Goal: Task Accomplishment & Management: Use online tool/utility

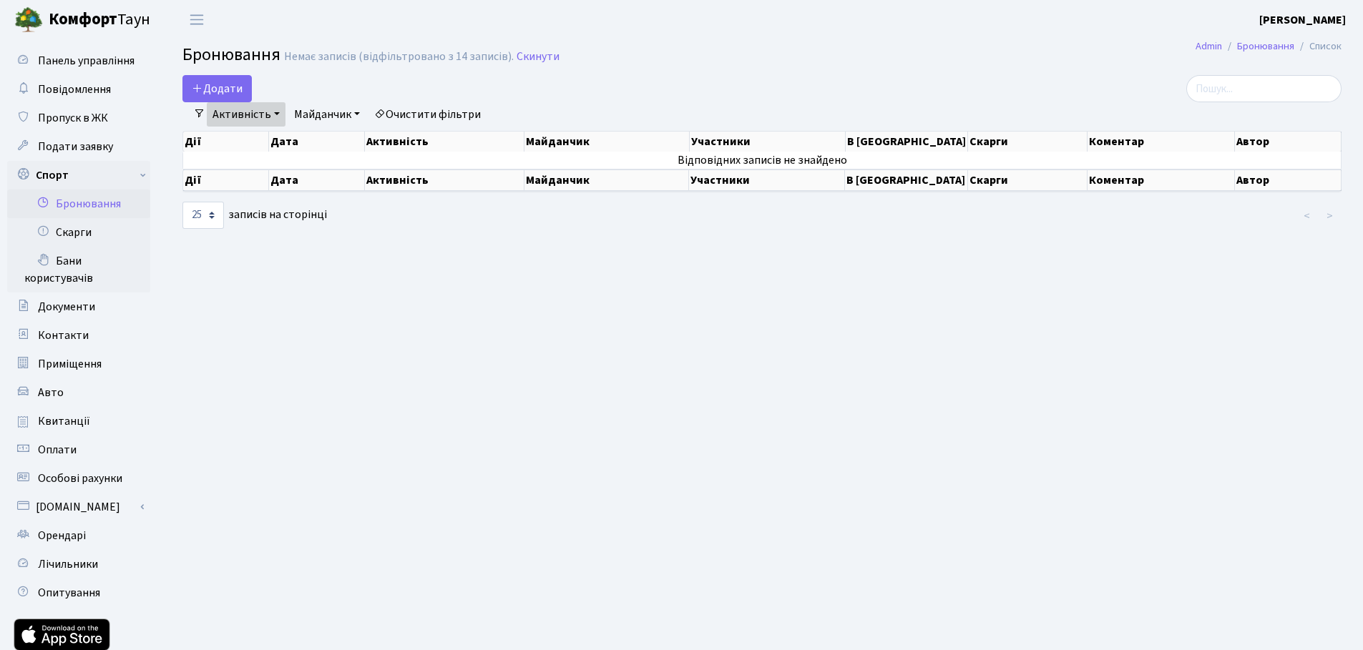
select select "25"
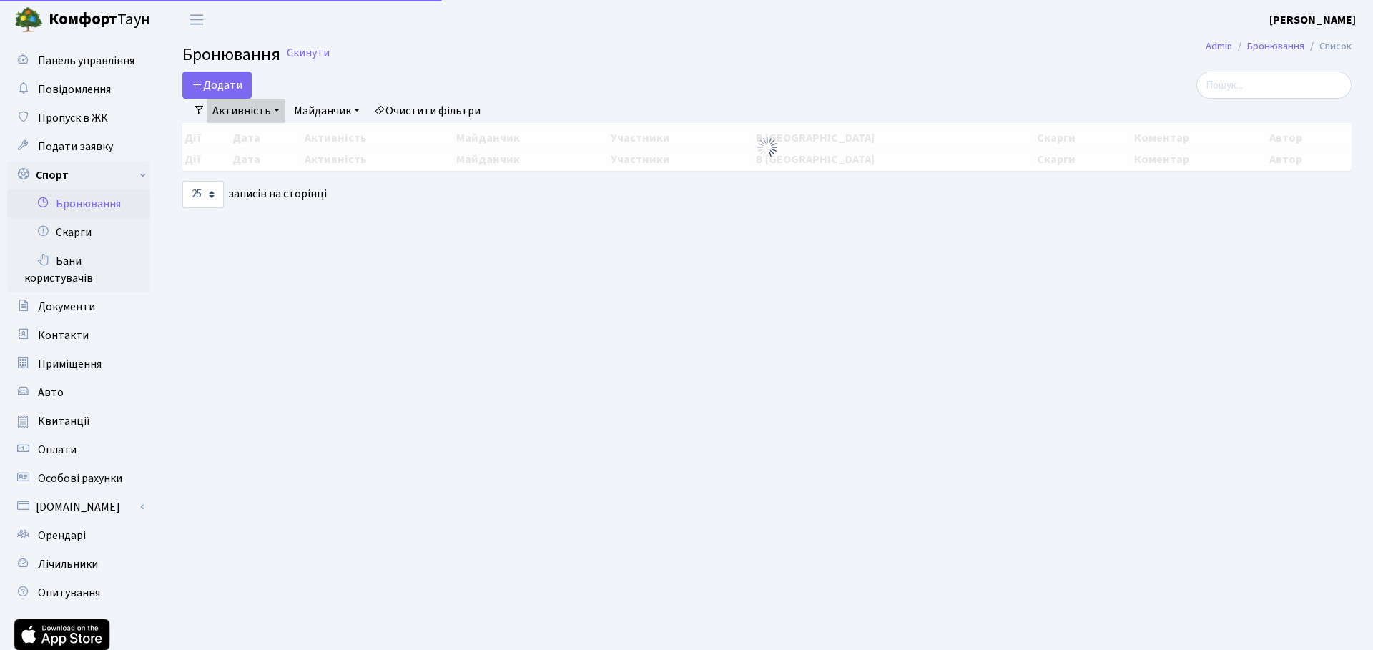
select select "25"
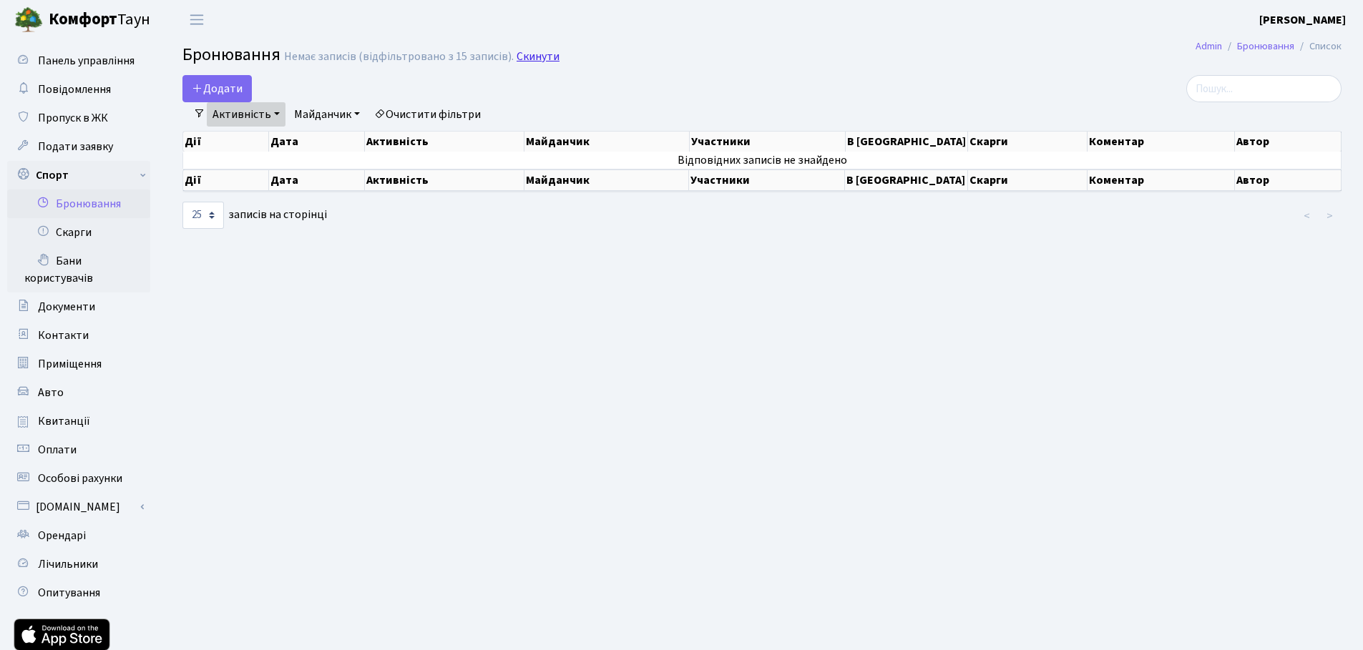
click at [516, 58] on link "Скинути" at bounding box center [537, 57] width 43 height 14
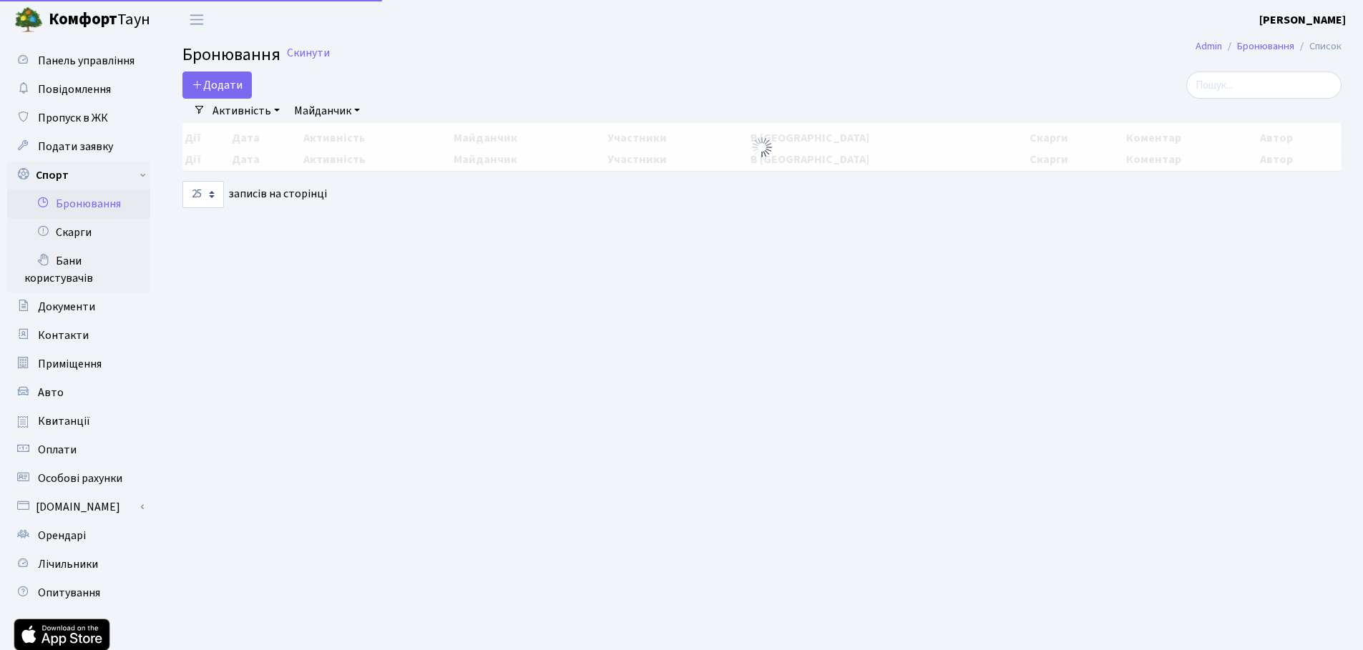
select select "25"
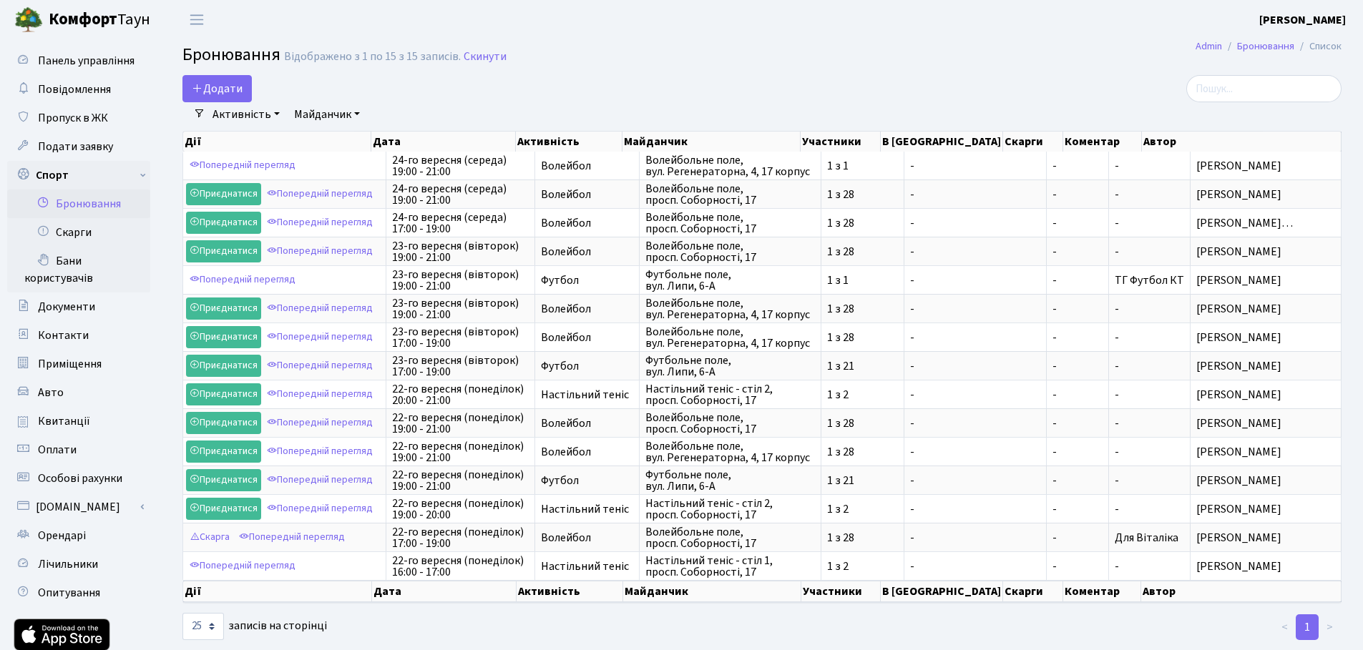
click at [320, 112] on link "Майданчик" at bounding box center [326, 114] width 77 height 24
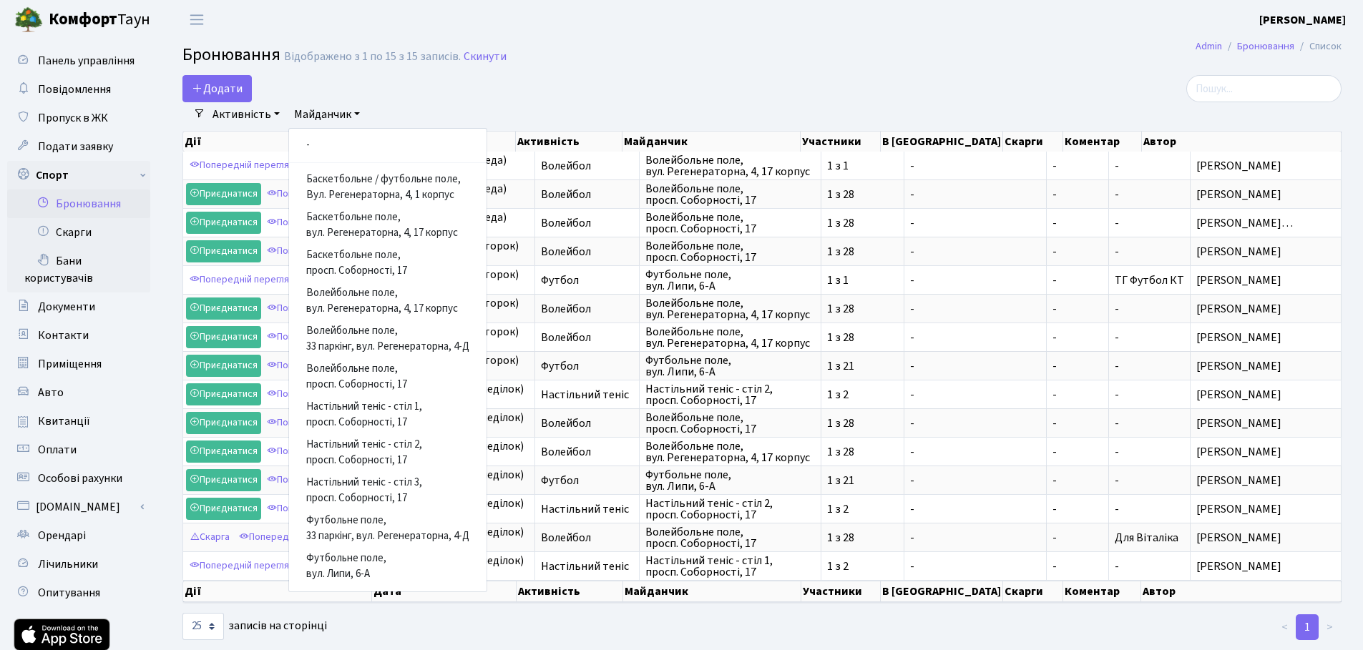
click at [450, 100] on div "Додати Активність Баскетбол Волейбол Йога Катання на роликах Настільний теніс Т…" at bounding box center [564, 88] width 765 height 27
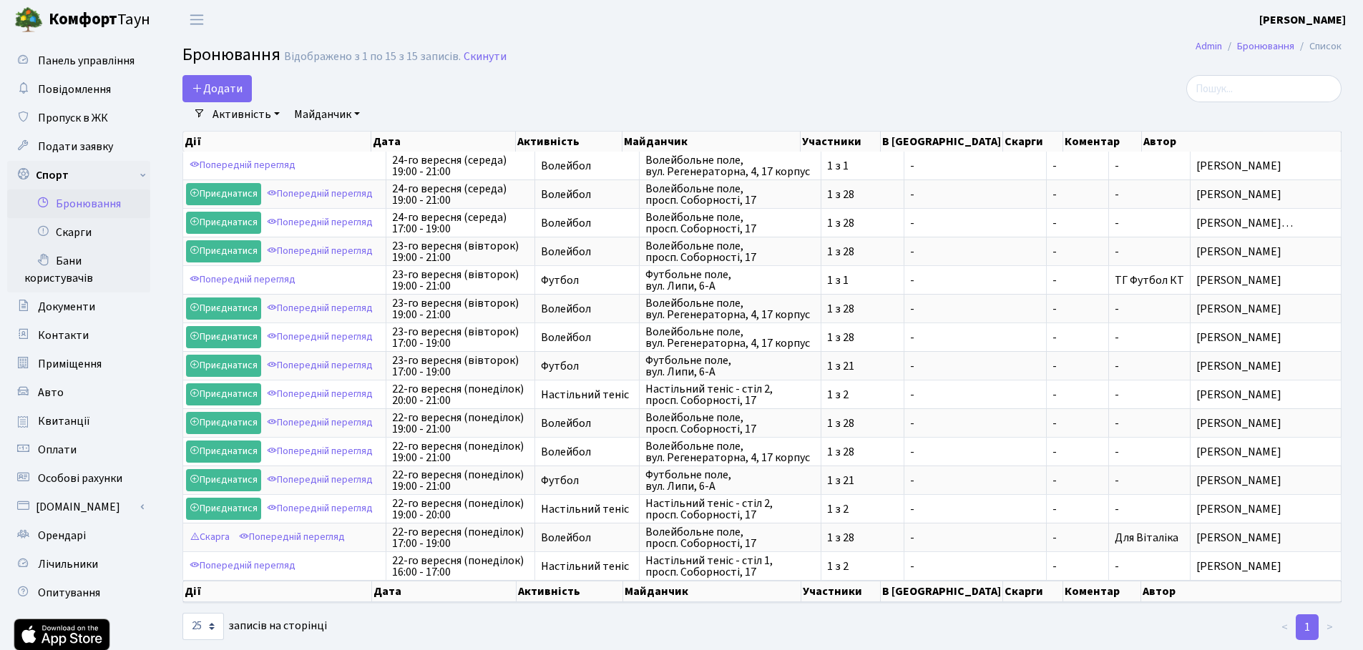
click at [246, 114] on link "Активність" at bounding box center [246, 114] width 79 height 24
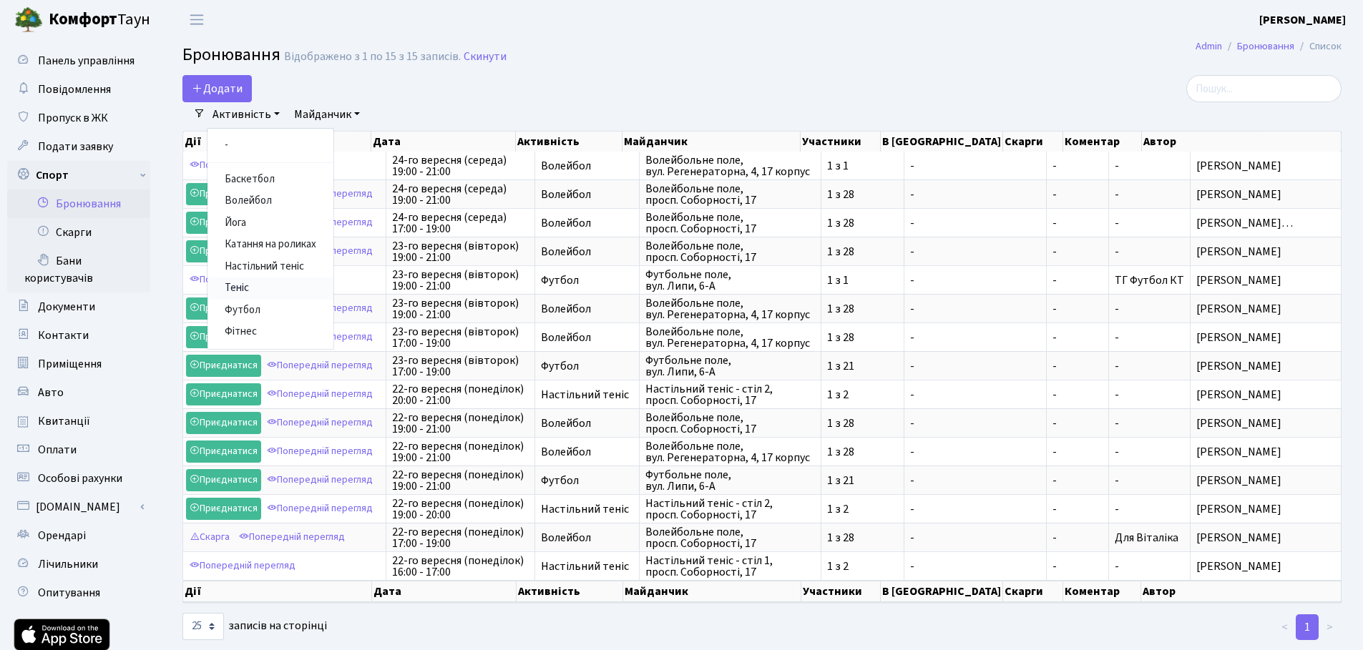
click at [265, 287] on link "Теніс" at bounding box center [270, 289] width 126 height 22
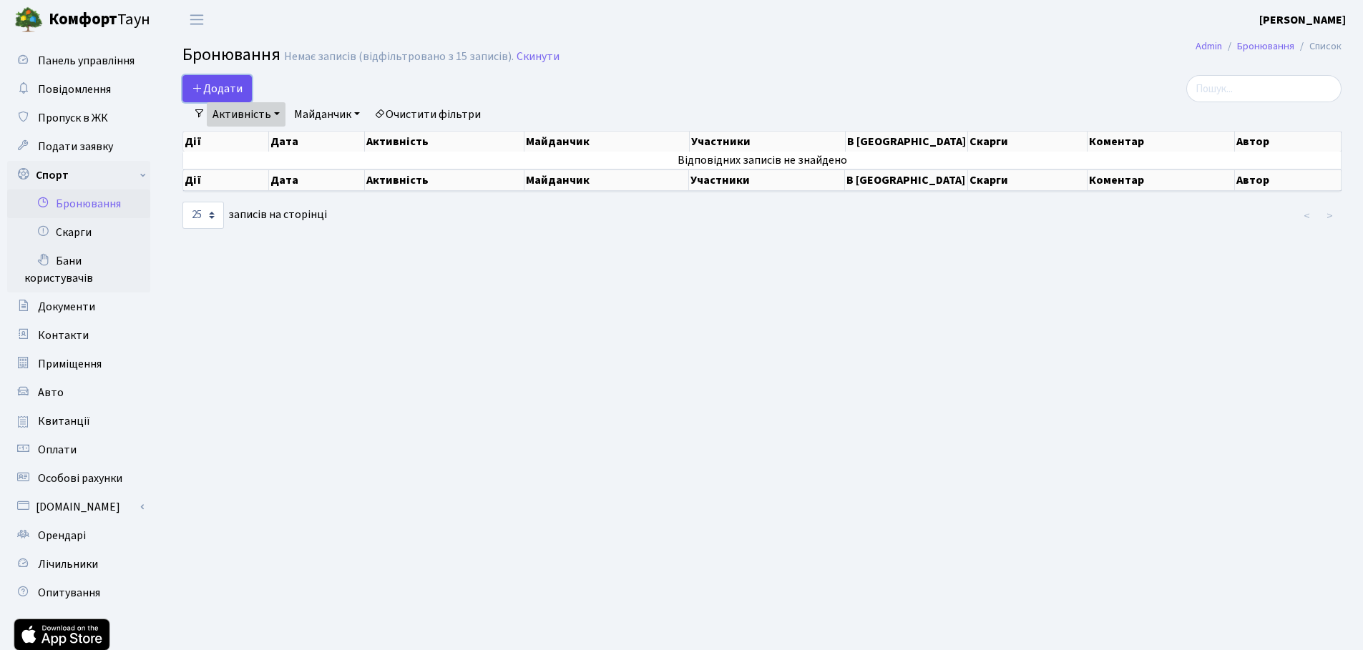
click at [246, 86] on button "Додати" at bounding box center [216, 88] width 69 height 27
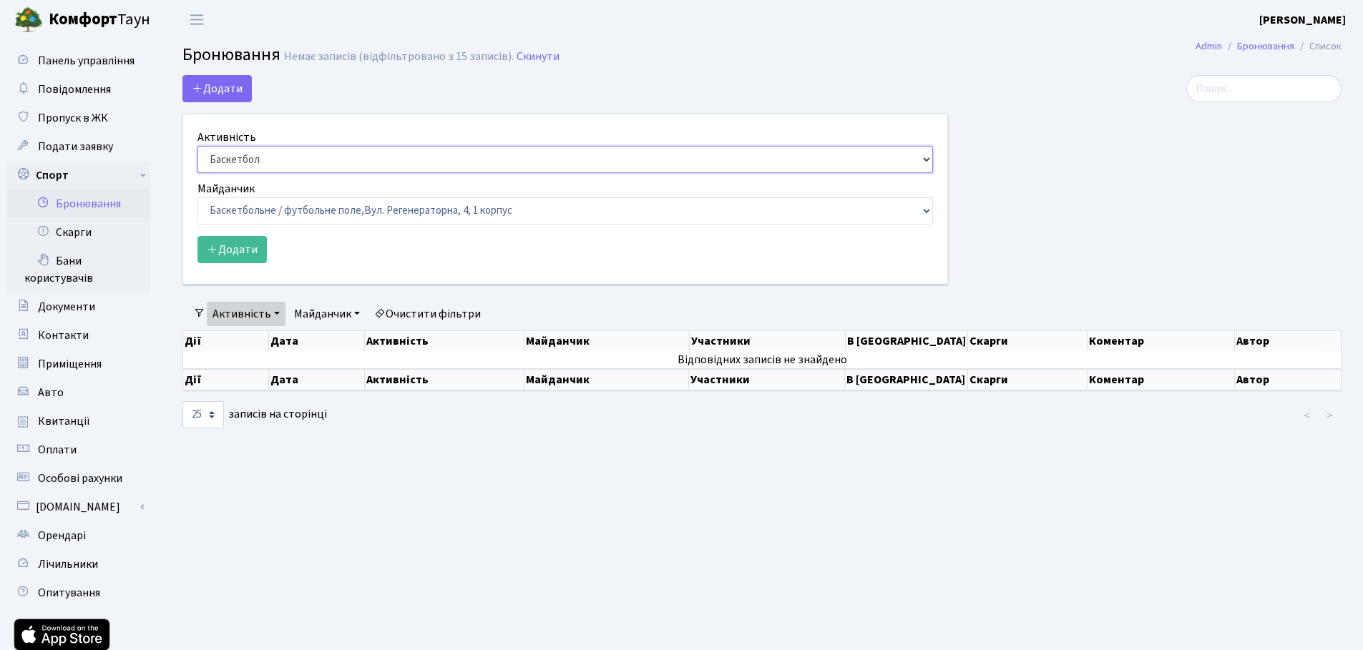
click at [351, 165] on select "Баскетбол Волейбол Йога Катання на роликах Настільний теніс [PERSON_NAME] Фітнес" at bounding box center [564, 159] width 735 height 27
select select "1"
click at [197, 146] on select "Баскетбол Волейбол Йога Катання на роликах Настільний теніс Теніс Футбол Фітнес" at bounding box center [564, 159] width 735 height 27
click at [335, 213] on select "Баскетбольне / футбольне поле, Вул. Регенераторна, 4, 1 корпус Баскетбольне пол…" at bounding box center [564, 210] width 735 height 27
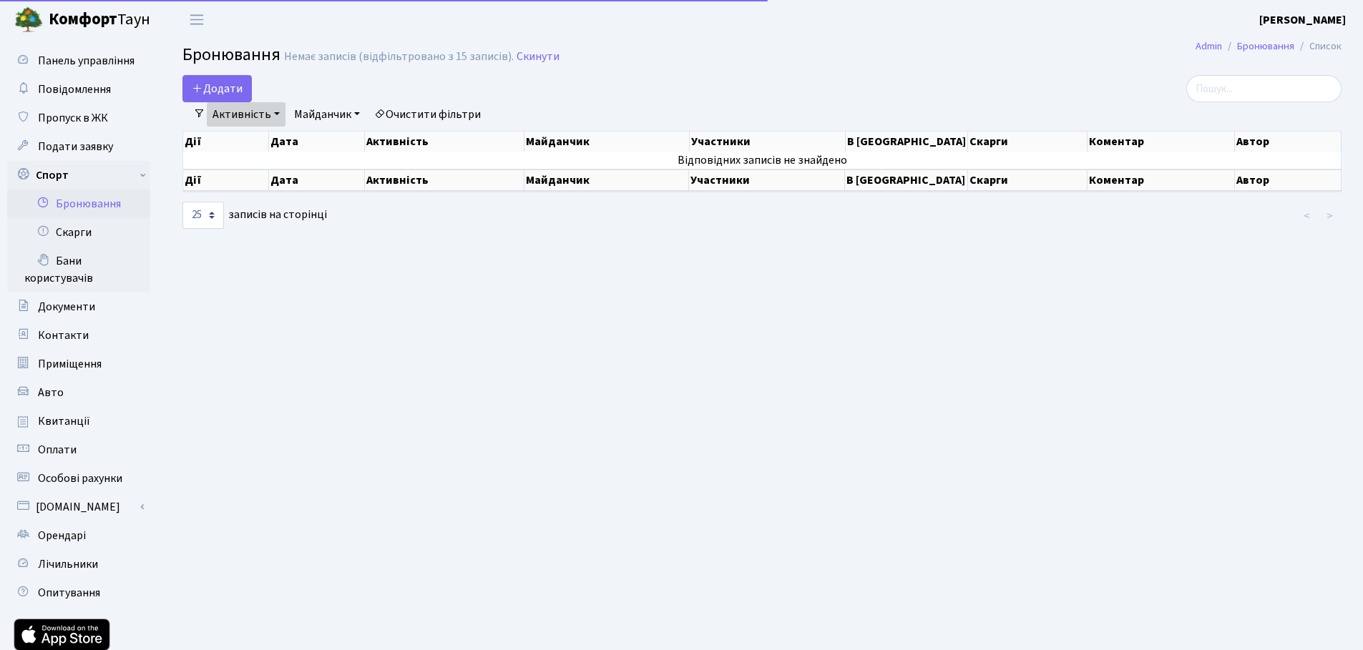
select select "25"
click at [96, 90] on span "Повідомлення" at bounding box center [74, 90] width 73 height 16
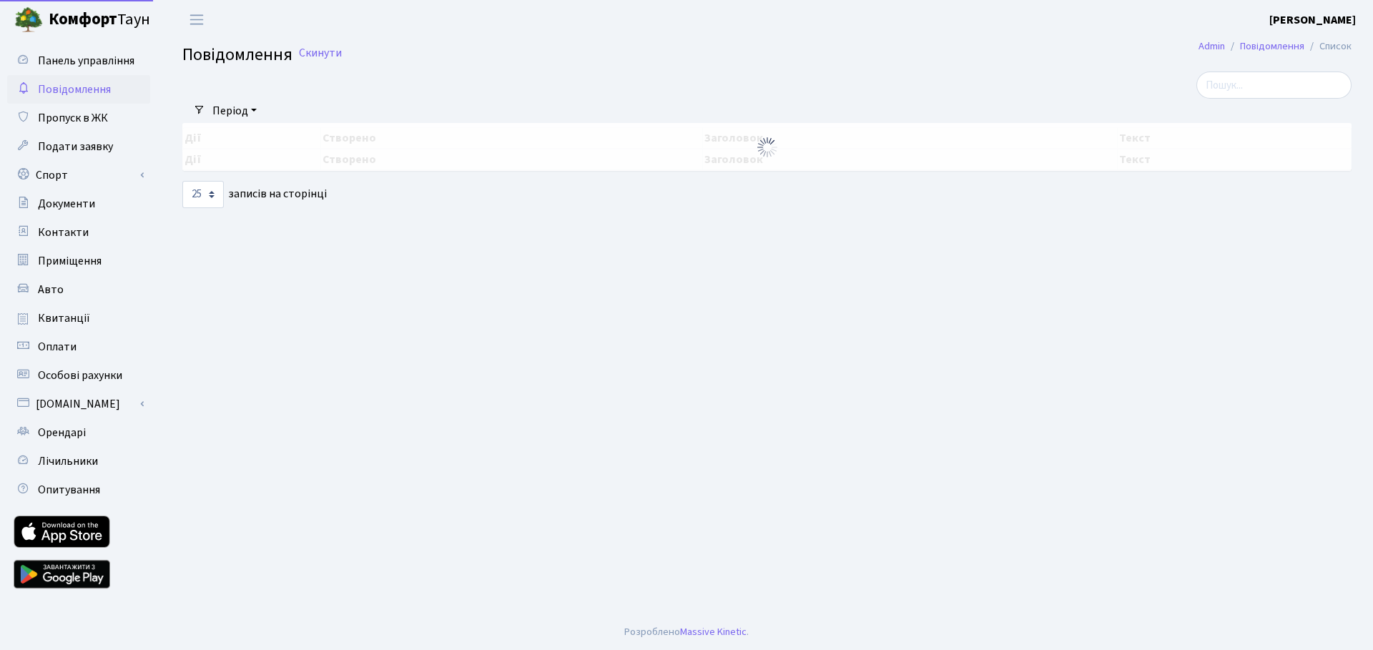
select select "25"
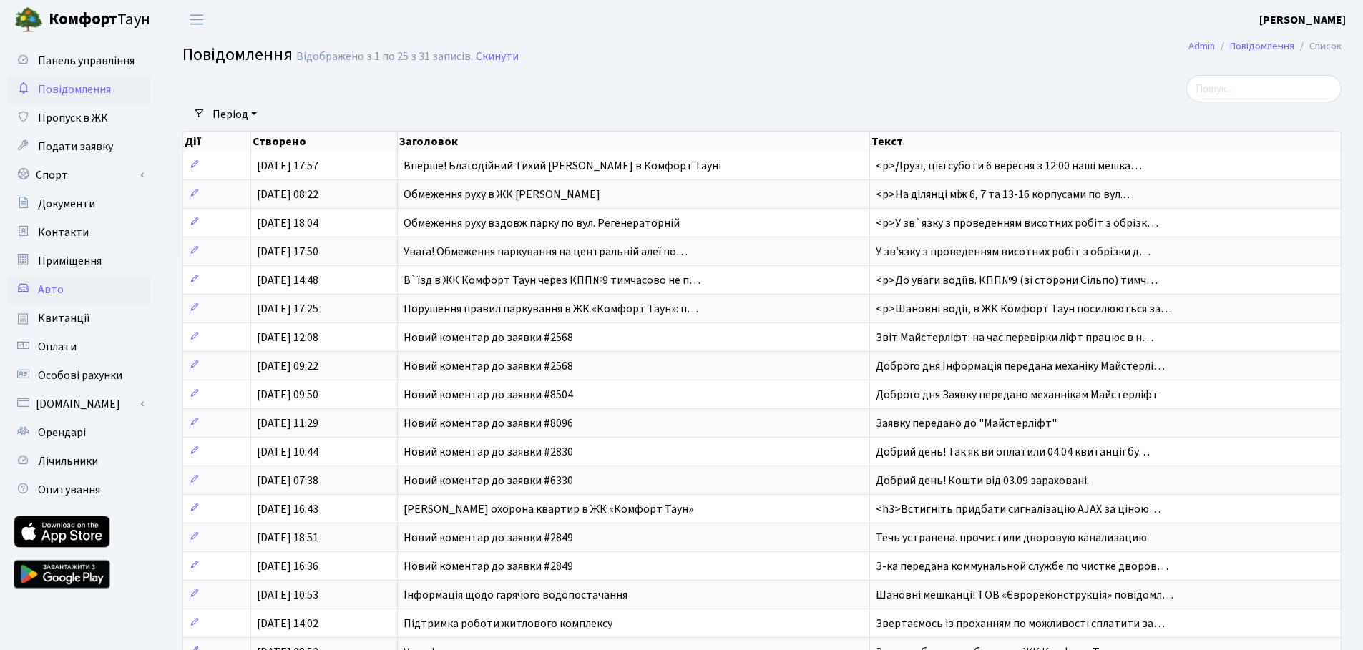
click at [78, 289] on link "Авто" at bounding box center [78, 289] width 143 height 29
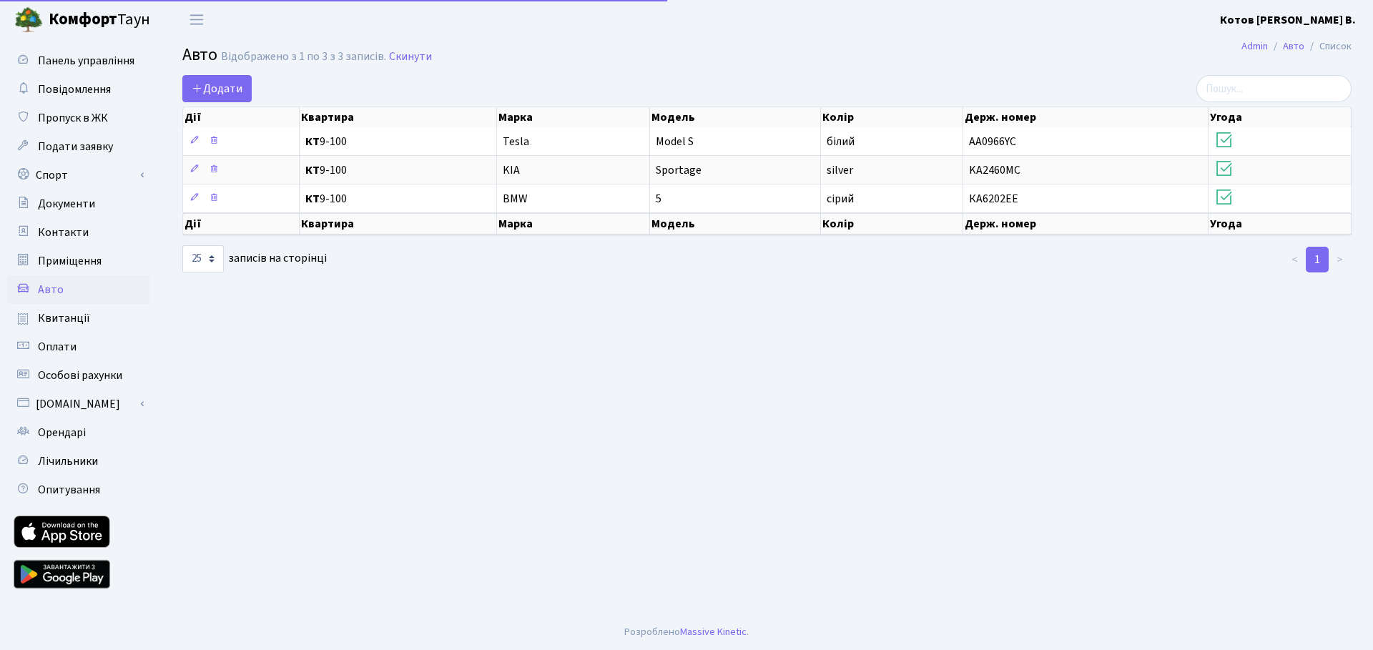
select select "25"
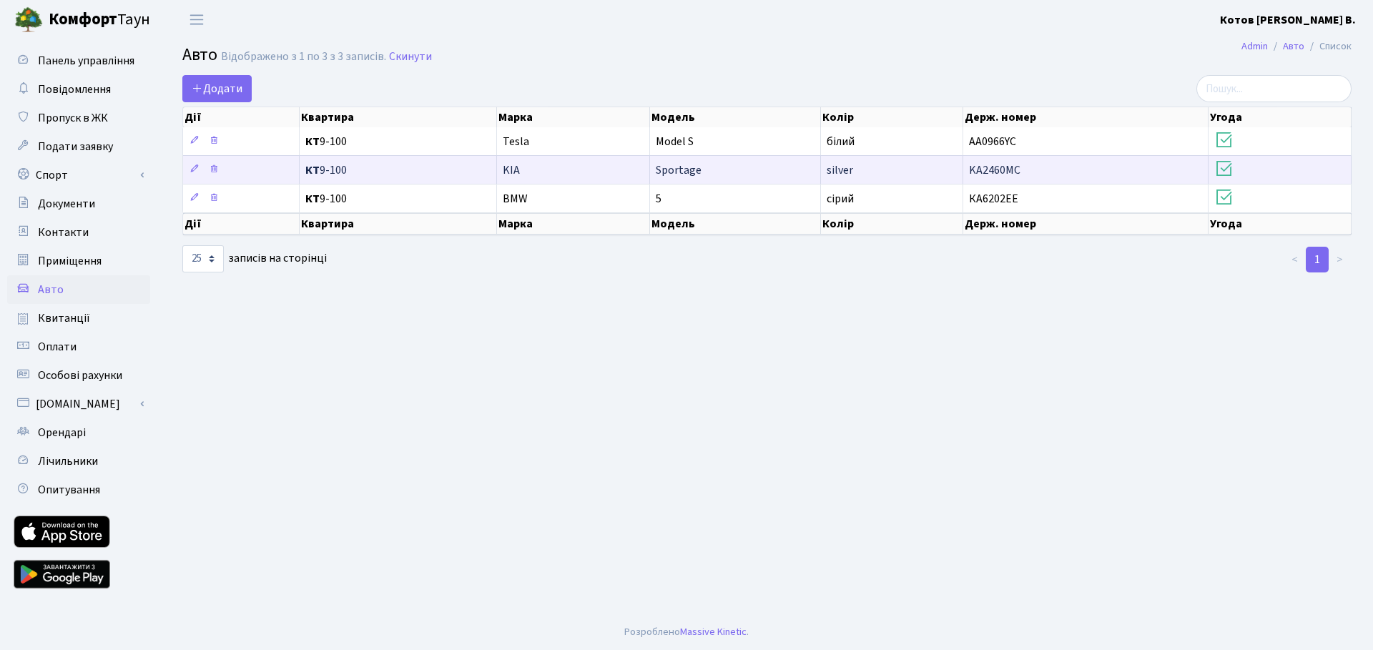
click at [1166, 165] on td "KA2460MC" at bounding box center [1085, 169] width 245 height 29
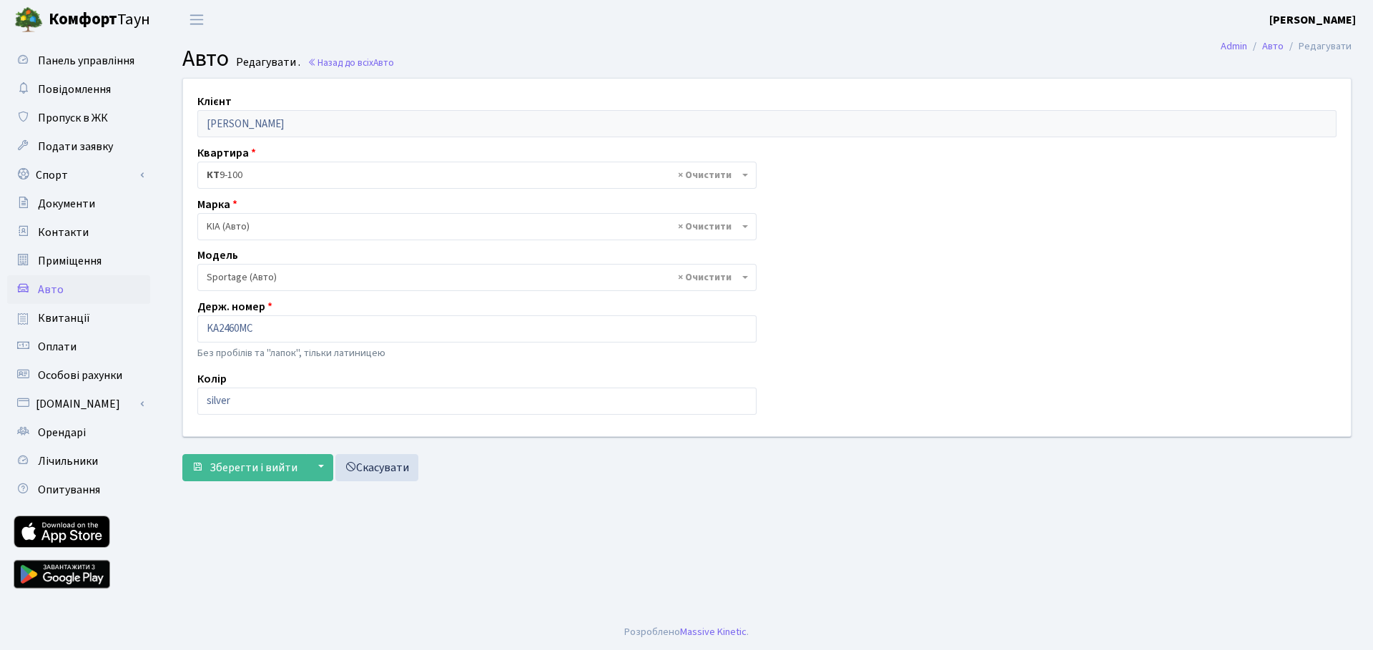
select select "1184"
click at [1166, 165] on div "Клієнт [PERSON_NAME] Квартира - <b>КТ</b>&nbsp;&nbsp;&nbsp;&nbsp;9-100 × КТ 9-1…" at bounding box center [766, 257] width 1189 height 357
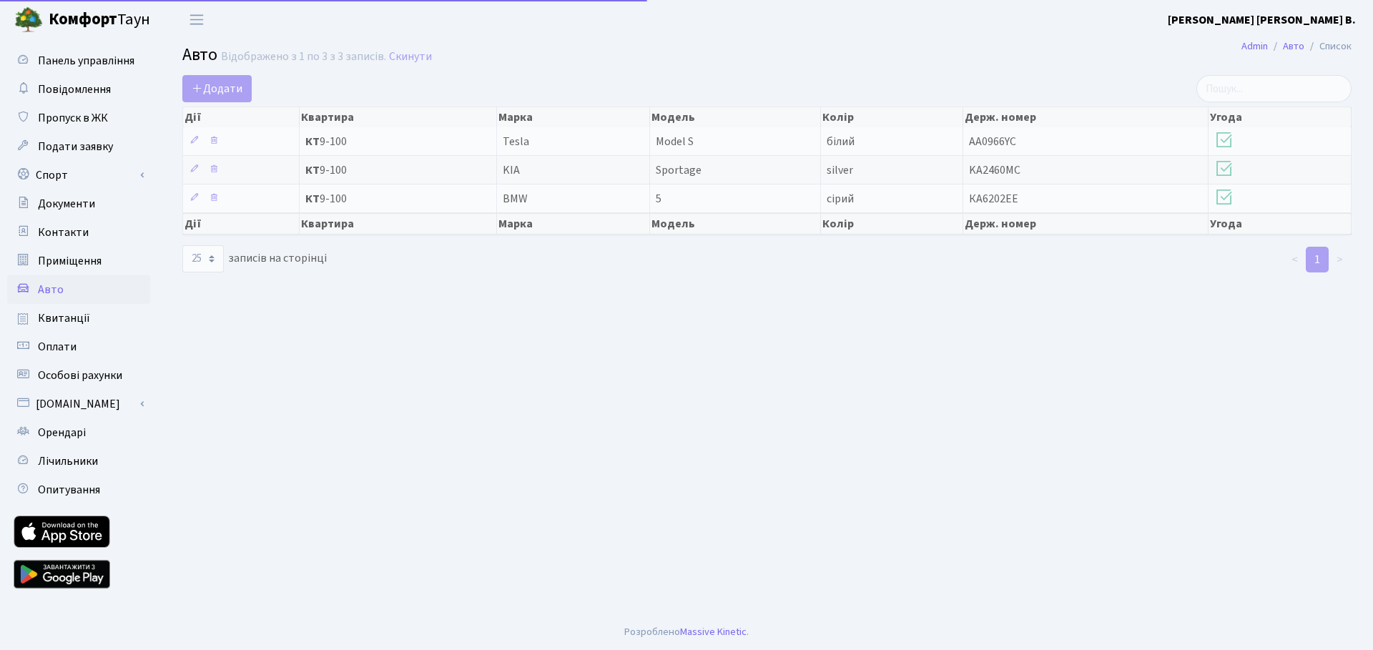
select select "25"
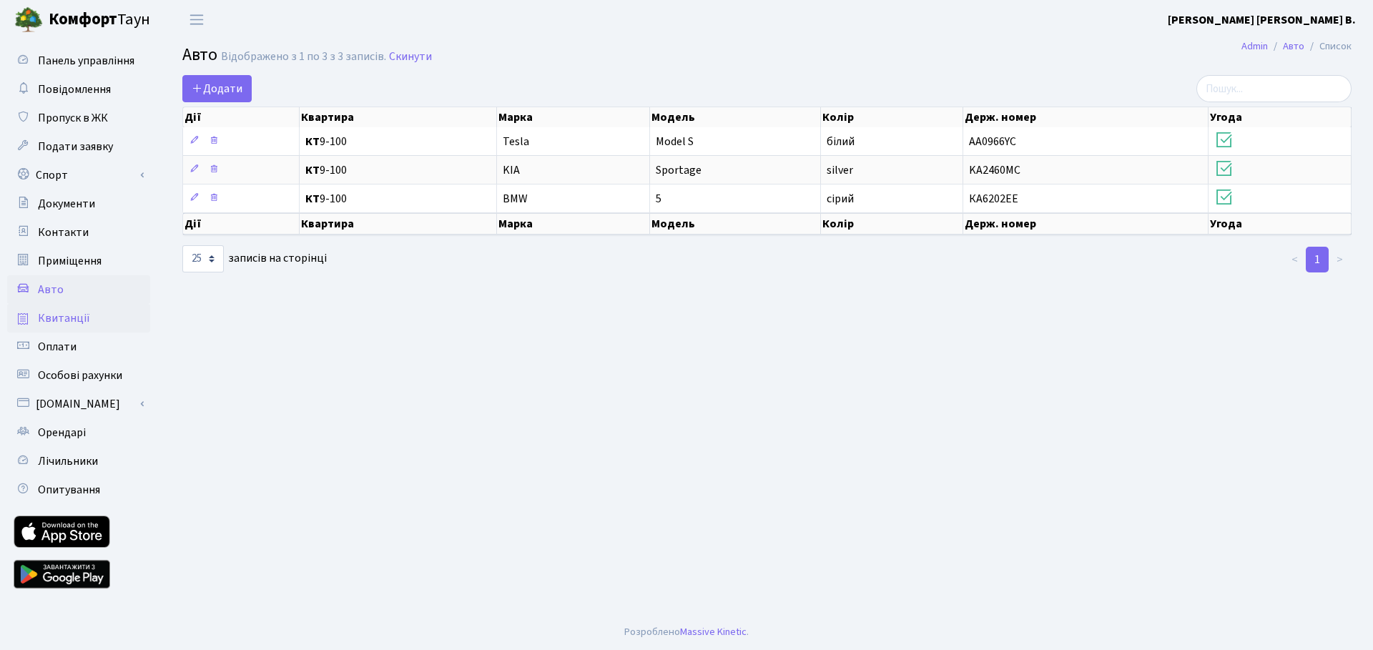
click at [90, 323] on link "Квитанції" at bounding box center [78, 318] width 143 height 29
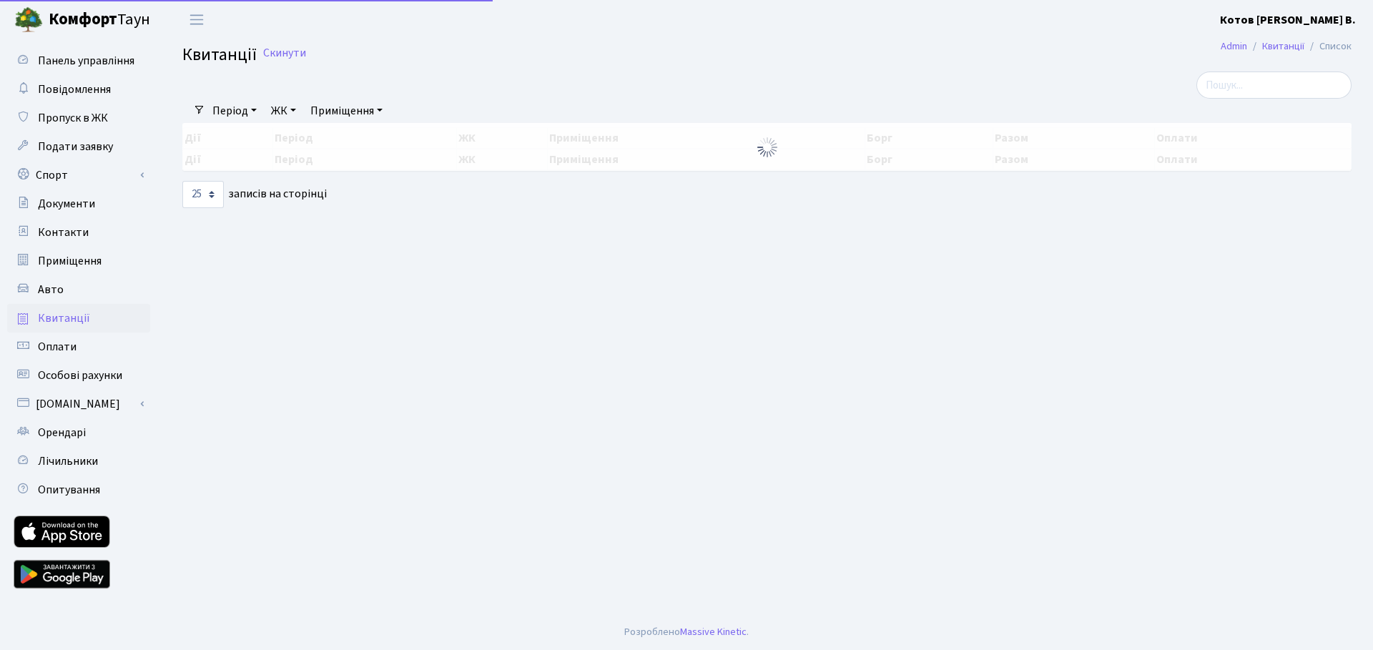
select select "25"
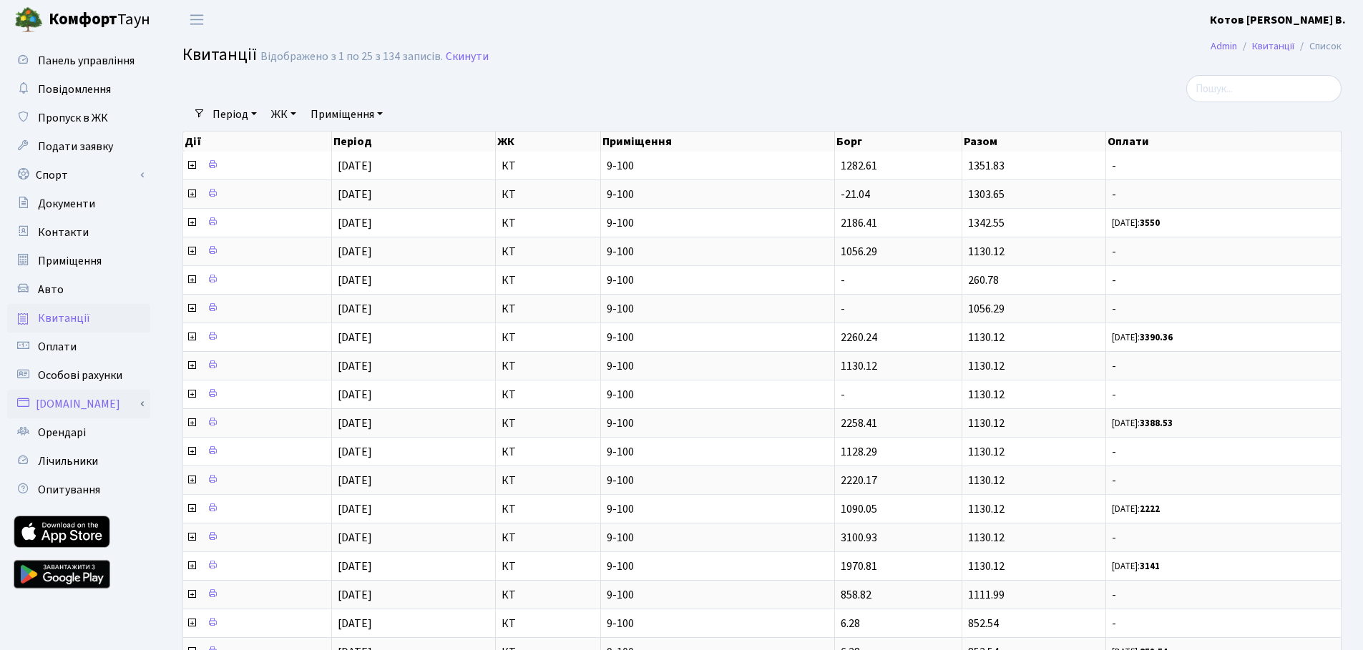
click at [142, 403] on link "[DOMAIN_NAME]" at bounding box center [78, 404] width 143 height 29
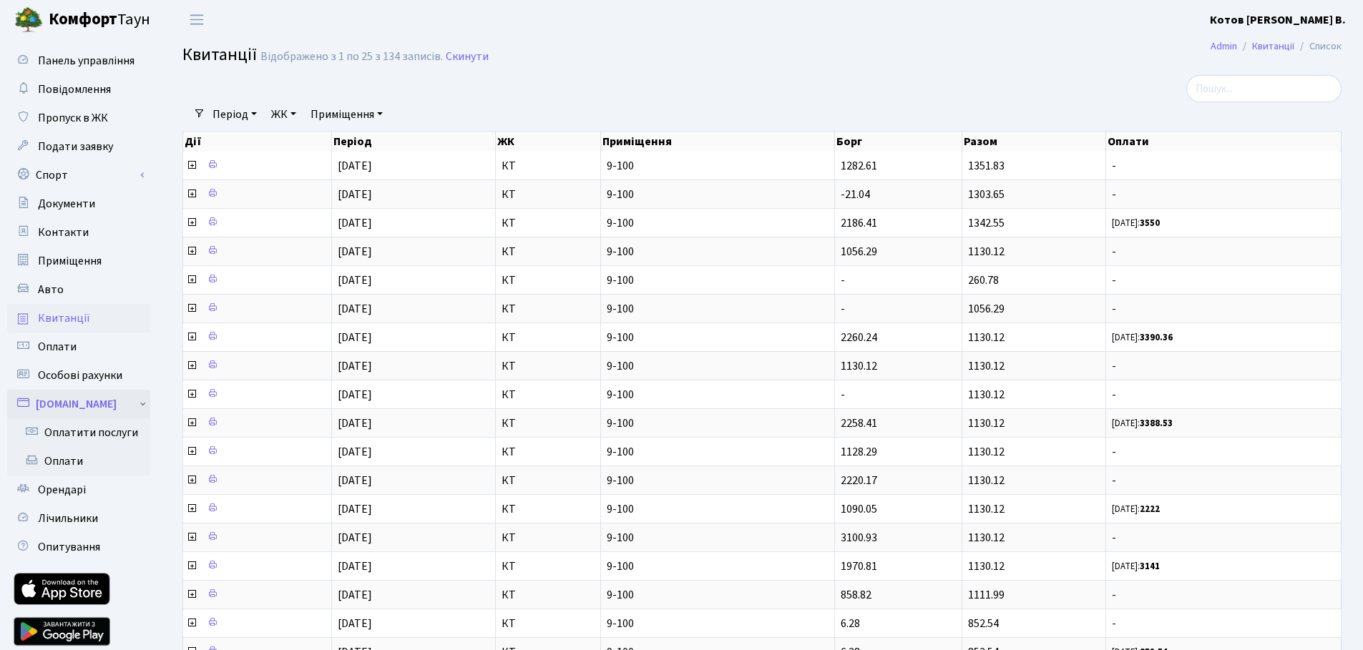
click at [142, 403] on link "[DOMAIN_NAME]" at bounding box center [78, 404] width 143 height 29
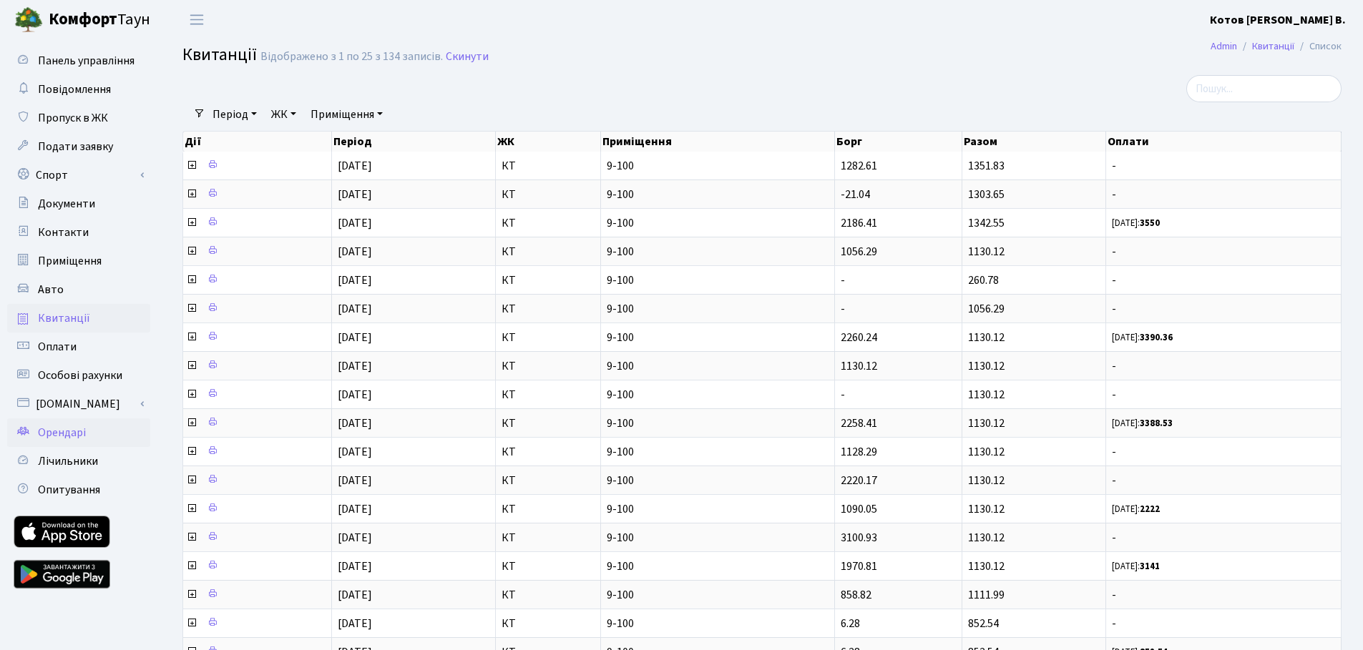
click at [118, 431] on link "Орендарі" at bounding box center [78, 432] width 143 height 29
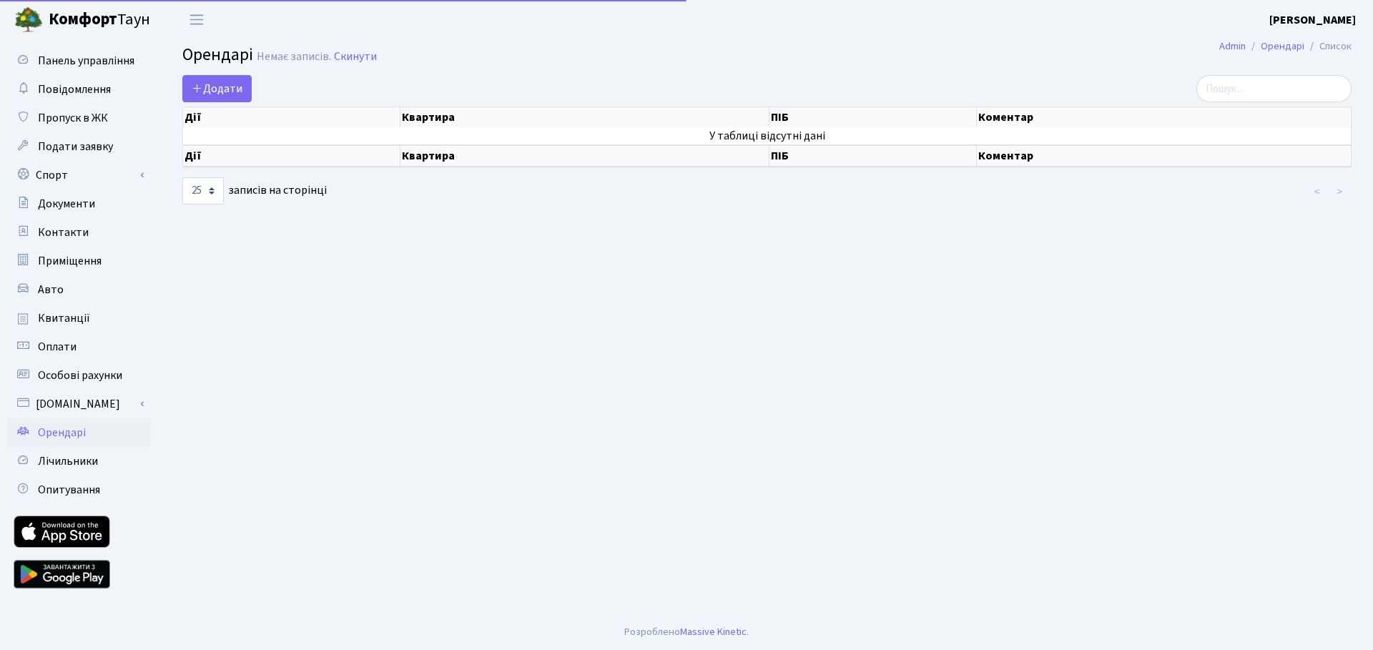
select select "25"
click at [109, 477] on link "Опитування" at bounding box center [78, 490] width 143 height 29
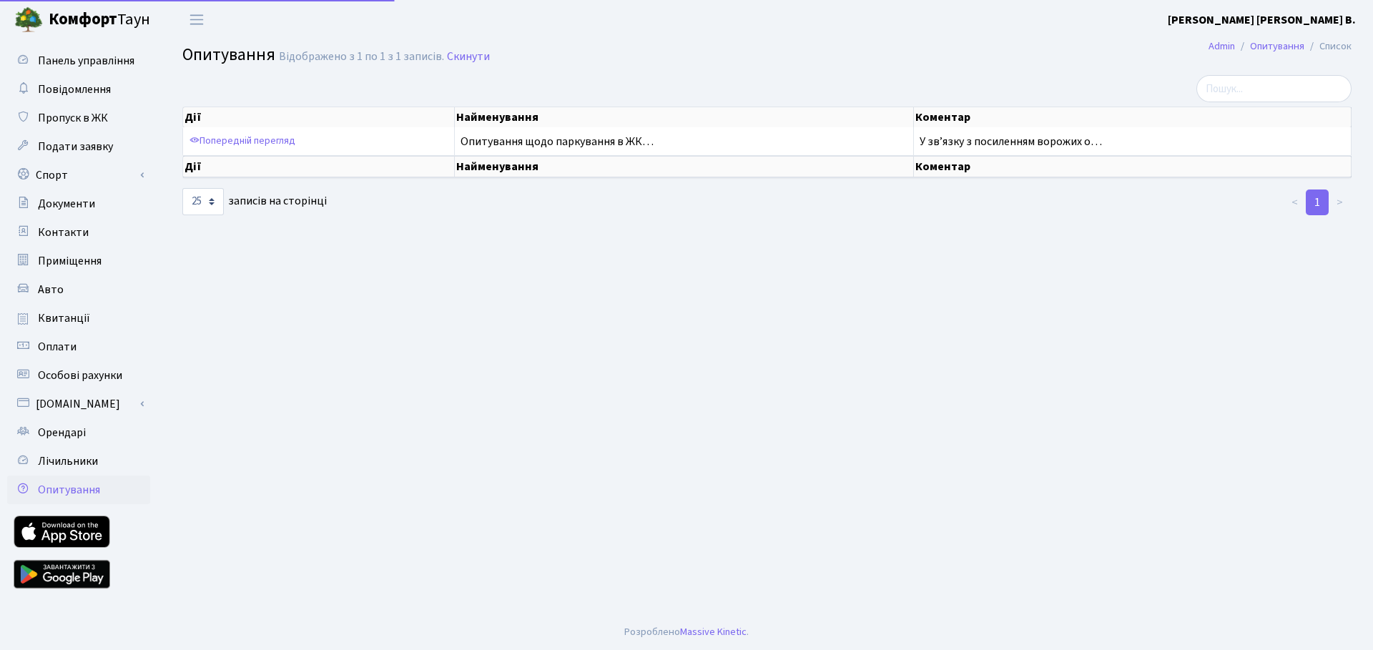
select select "25"
click at [84, 96] on span "Повідомлення" at bounding box center [74, 90] width 73 height 16
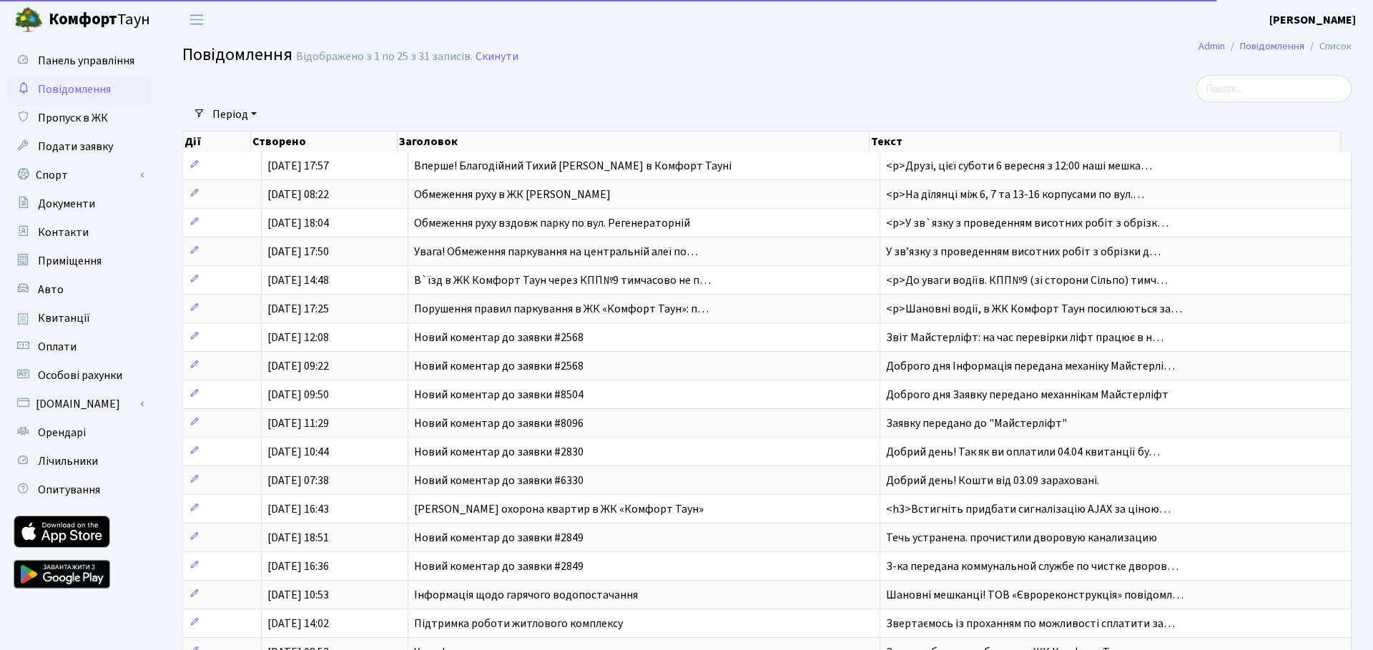
select select "25"
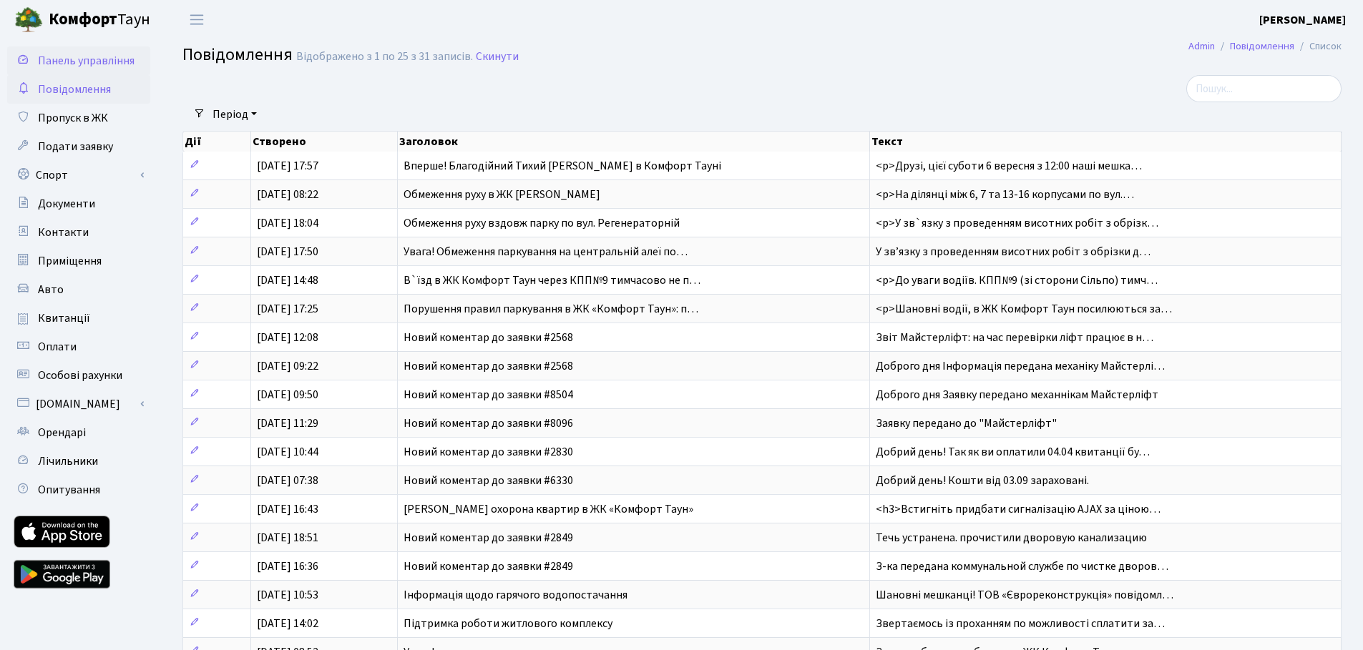
click at [100, 67] on span "Панель управління" at bounding box center [86, 61] width 97 height 16
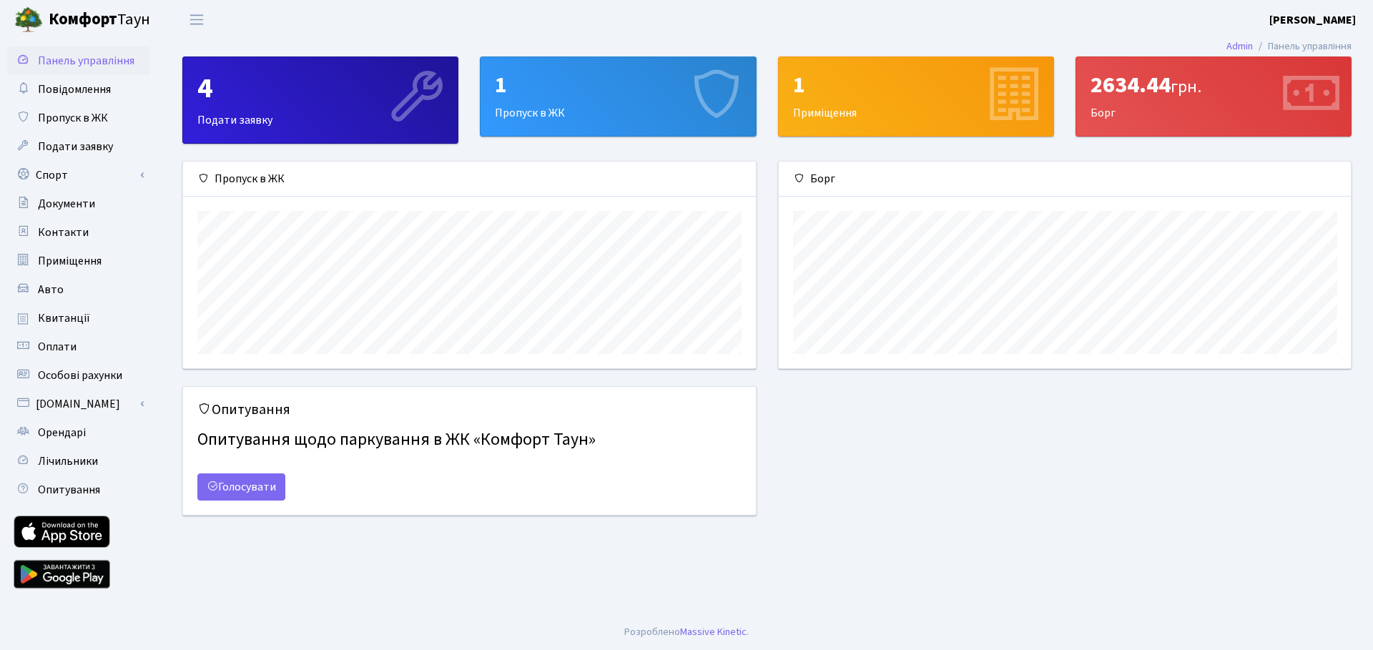
scroll to position [207, 572]
click at [265, 494] on link "Голосувати" at bounding box center [241, 486] width 88 height 27
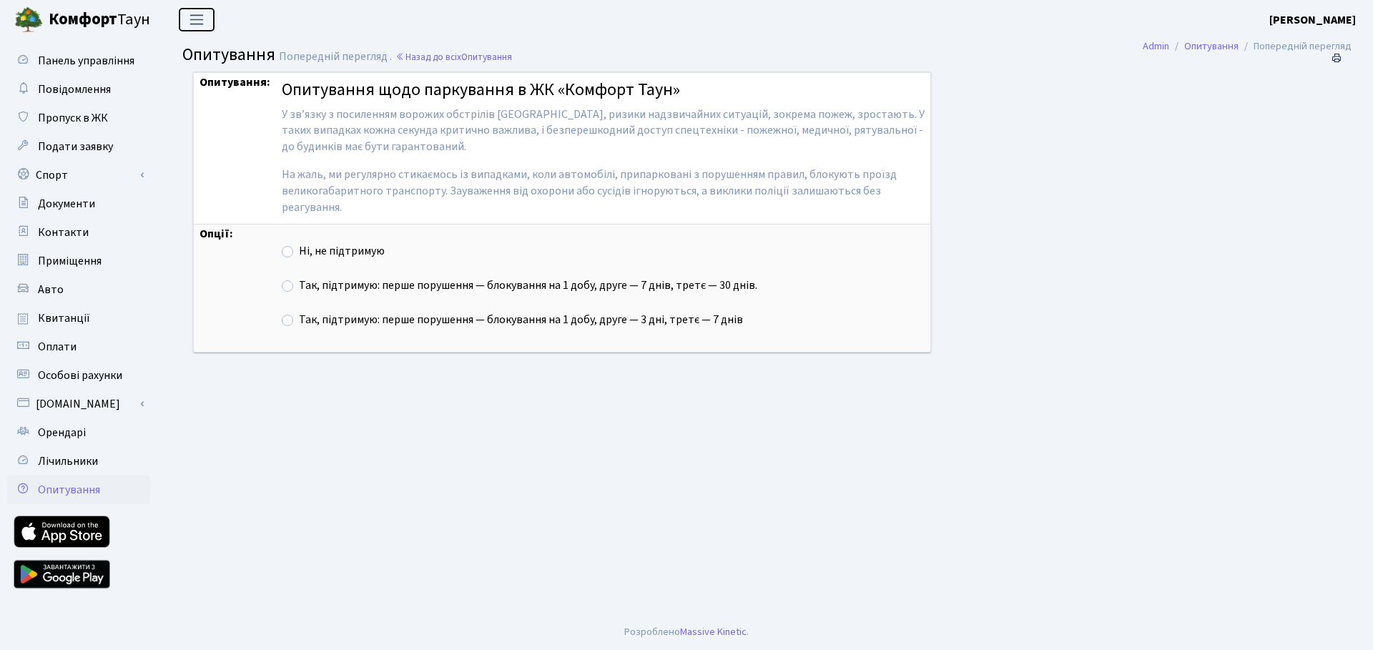
click at [182, 21] on button "Переключити навігацію" at bounding box center [197, 20] width 36 height 24
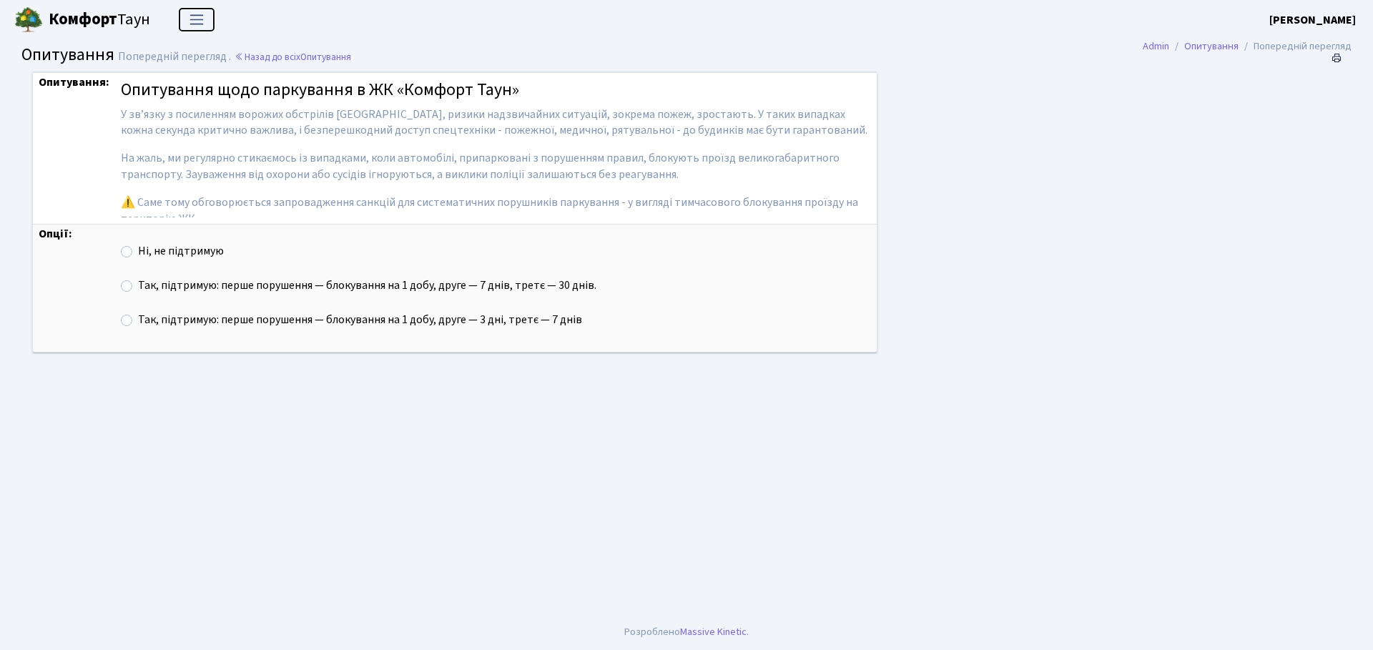
click at [190, 20] on span "Переключити навігацію" at bounding box center [196, 19] width 21 height 16
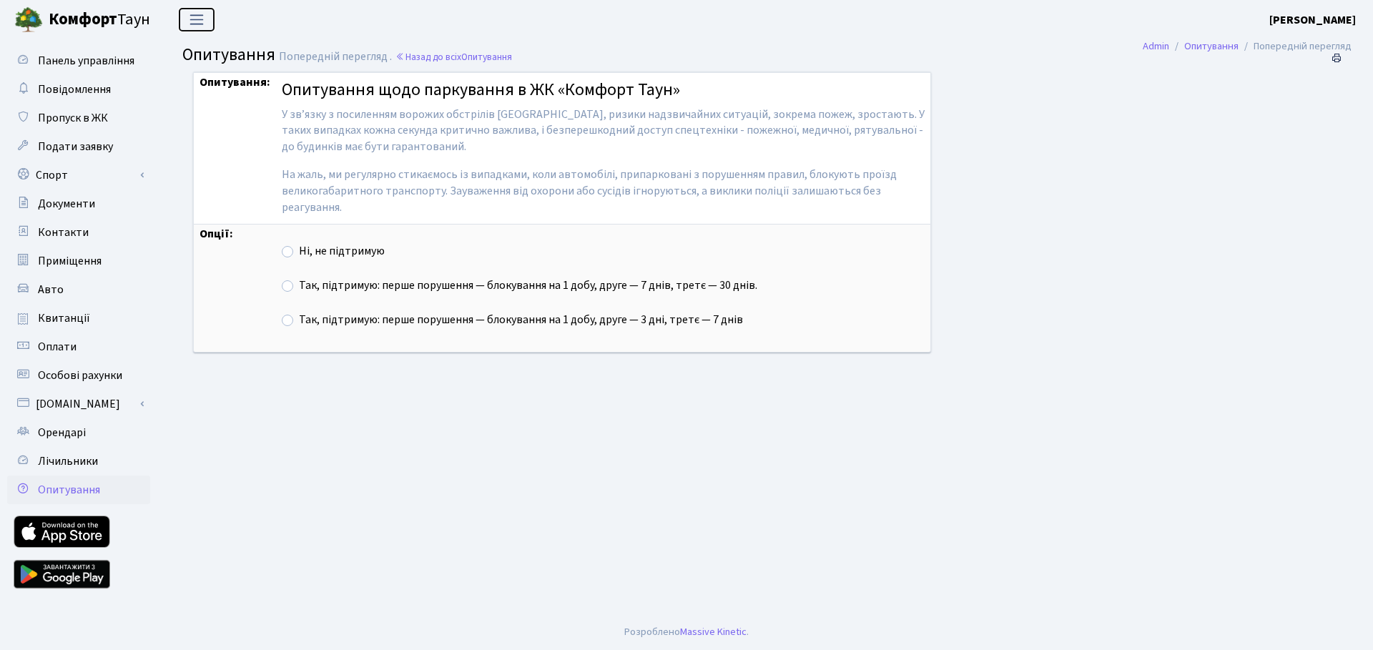
click at [190, 20] on span "Переключити навігацію" at bounding box center [196, 19] width 21 height 16
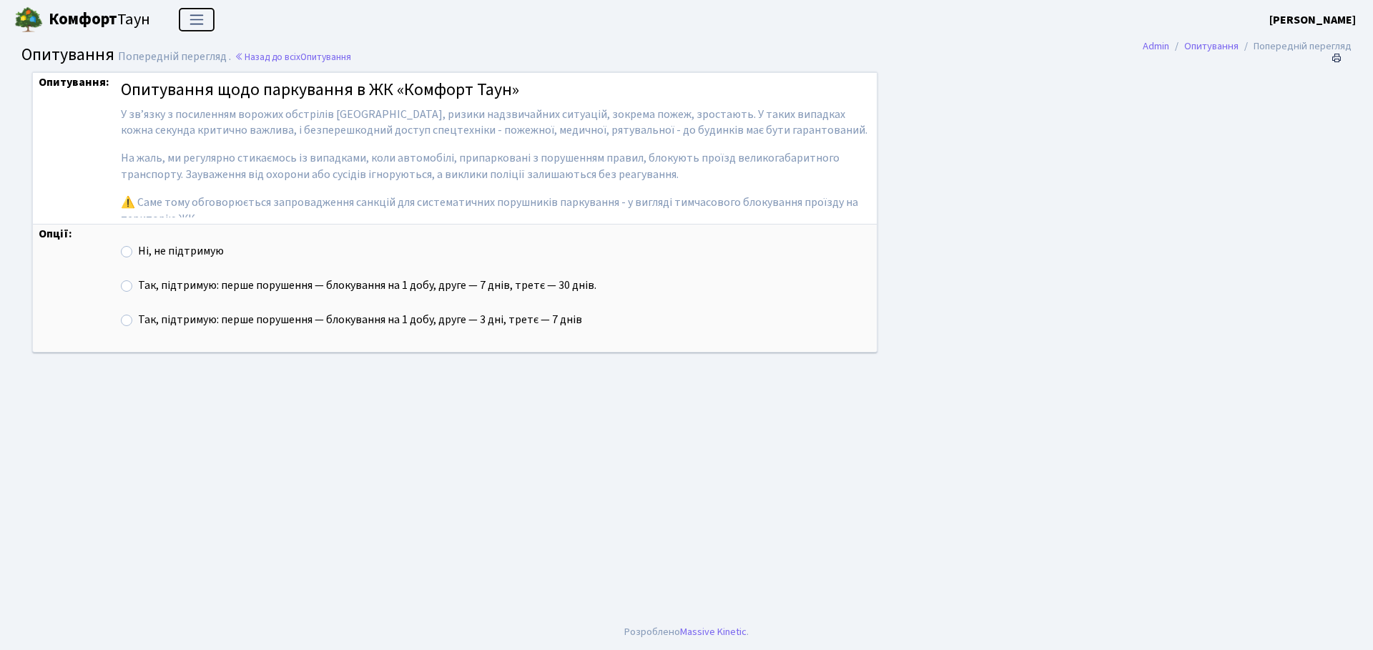
click at [190, 20] on span "Переключити навігацію" at bounding box center [196, 19] width 21 height 16
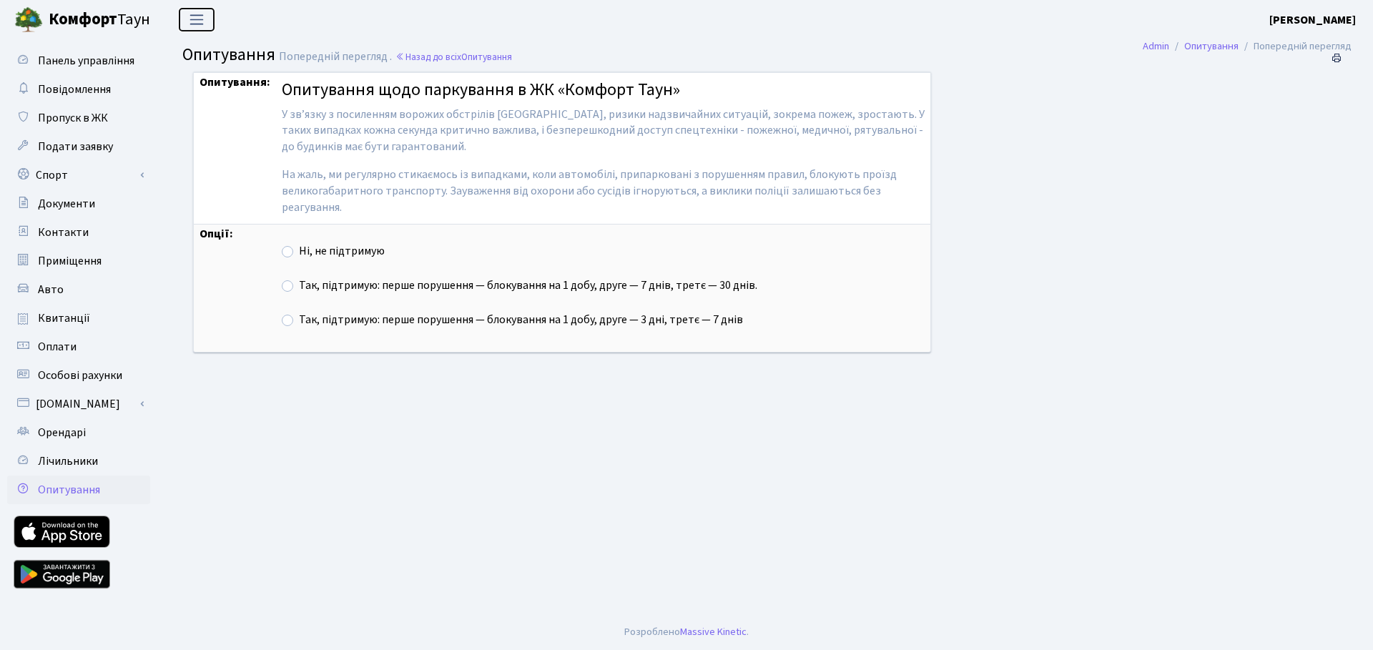
click at [190, 20] on span "Переключити навігацію" at bounding box center [196, 19] width 21 height 16
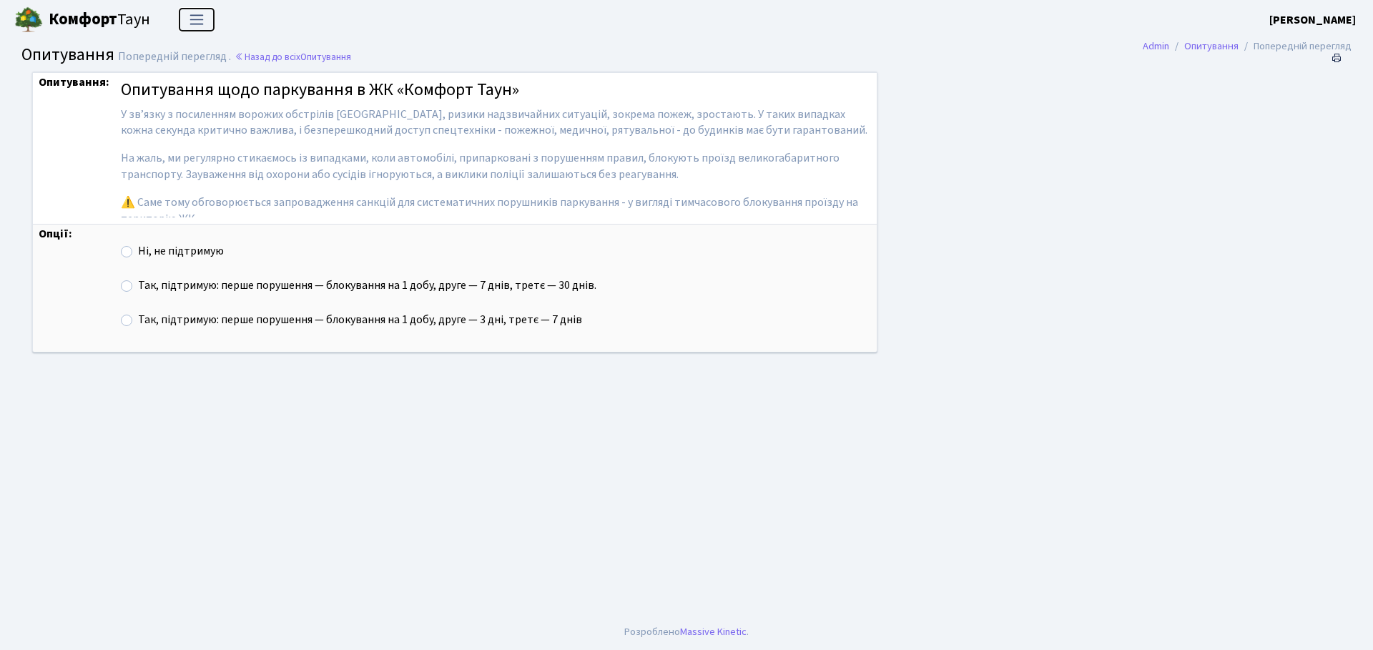
click at [190, 20] on span "Переключити навігацію" at bounding box center [196, 19] width 21 height 16
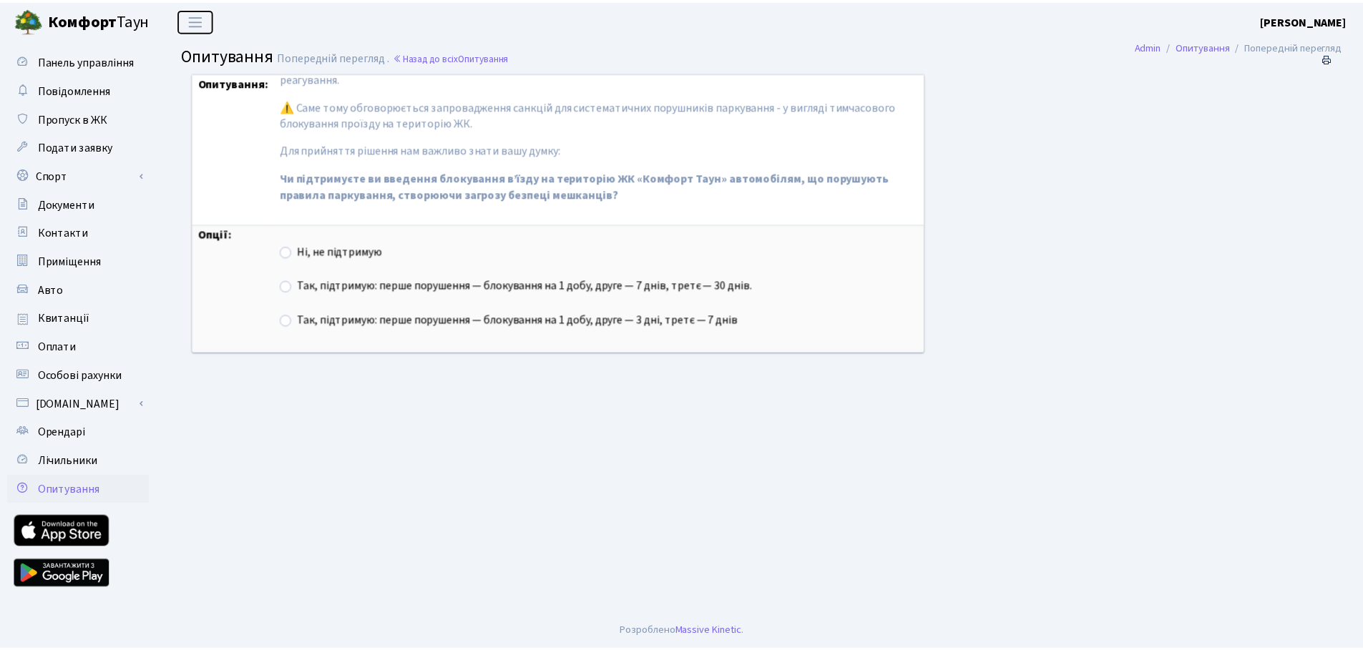
scroll to position [137, 0]
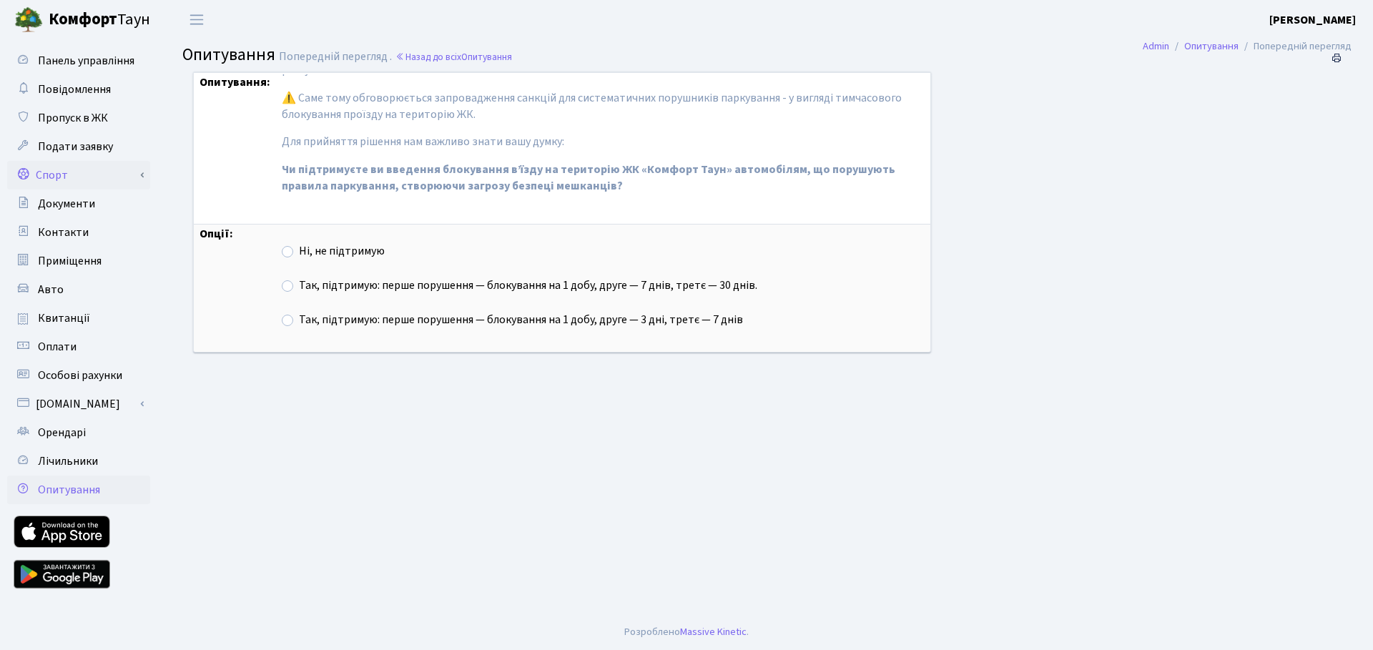
click at [75, 176] on link "Спорт" at bounding box center [78, 175] width 143 height 29
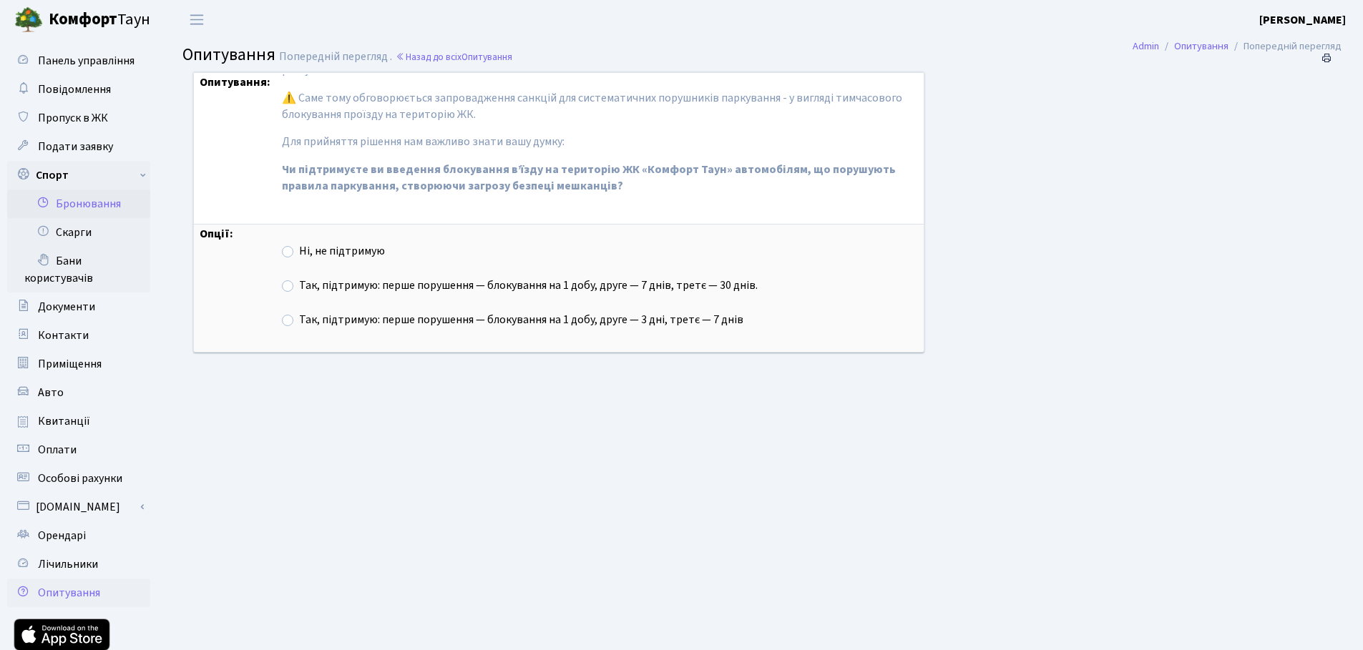
click at [79, 200] on link "Бронювання" at bounding box center [78, 204] width 143 height 29
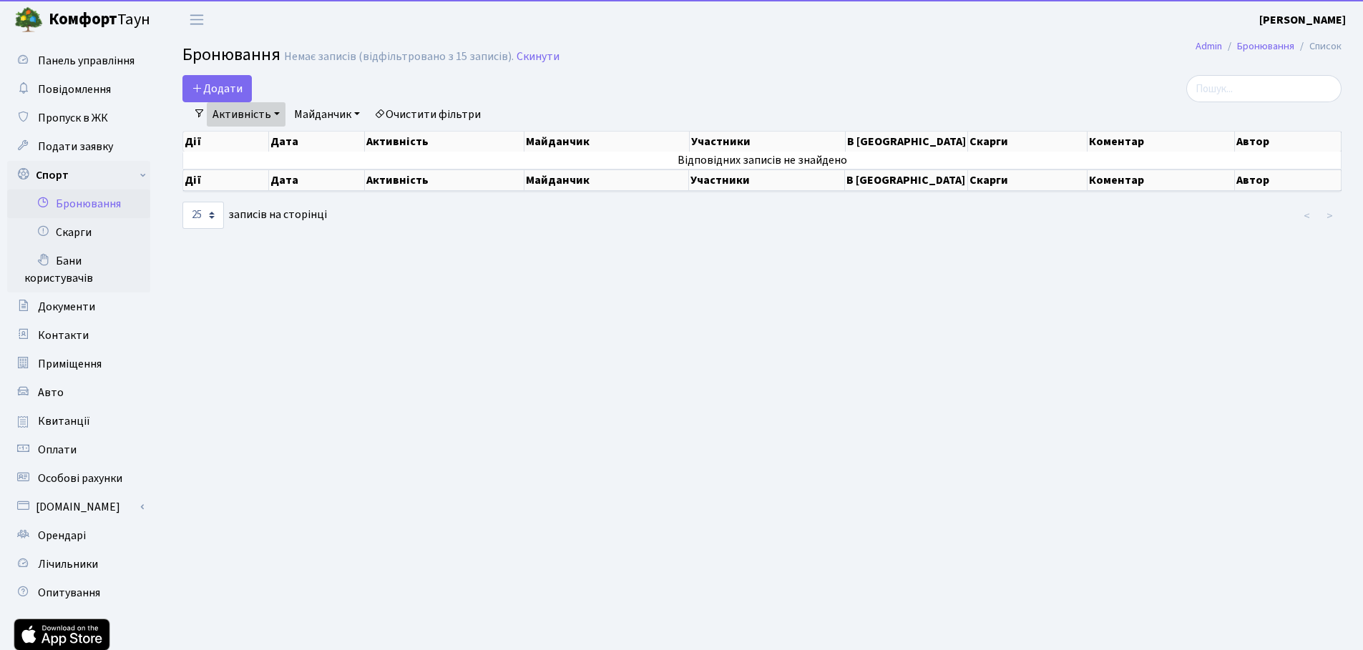
select select "25"
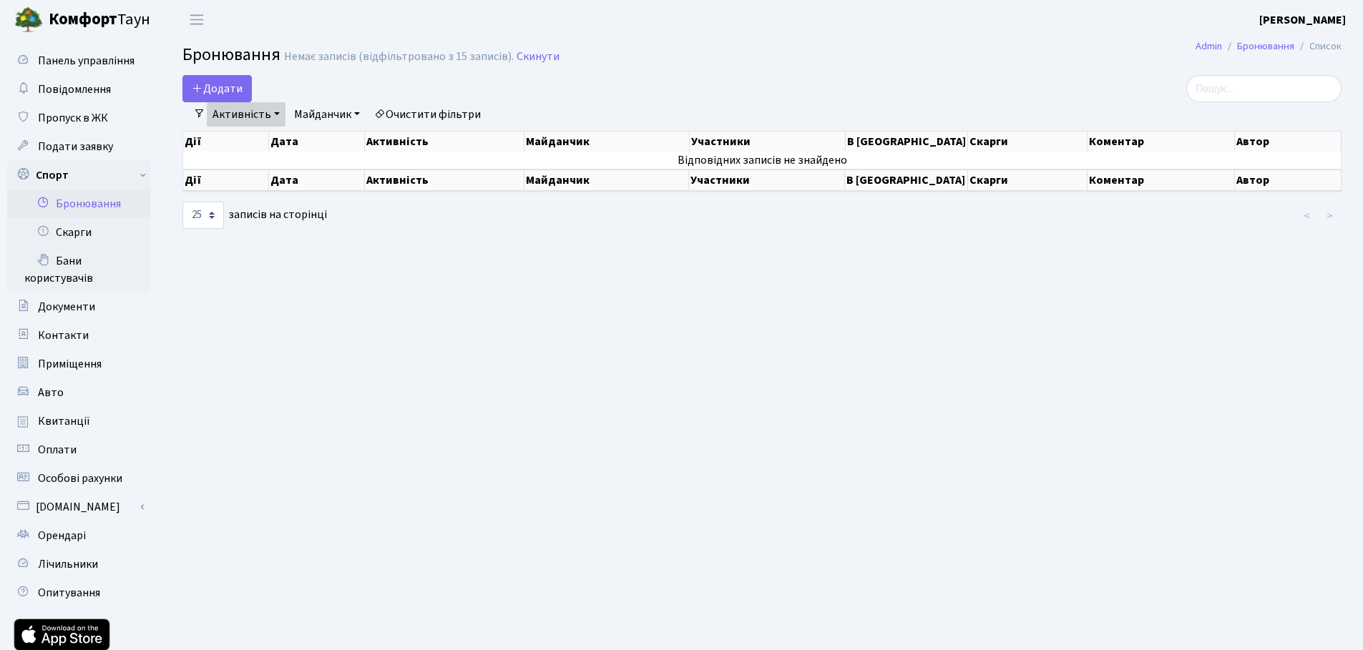
click at [278, 115] on link "Активність" at bounding box center [246, 114] width 79 height 24
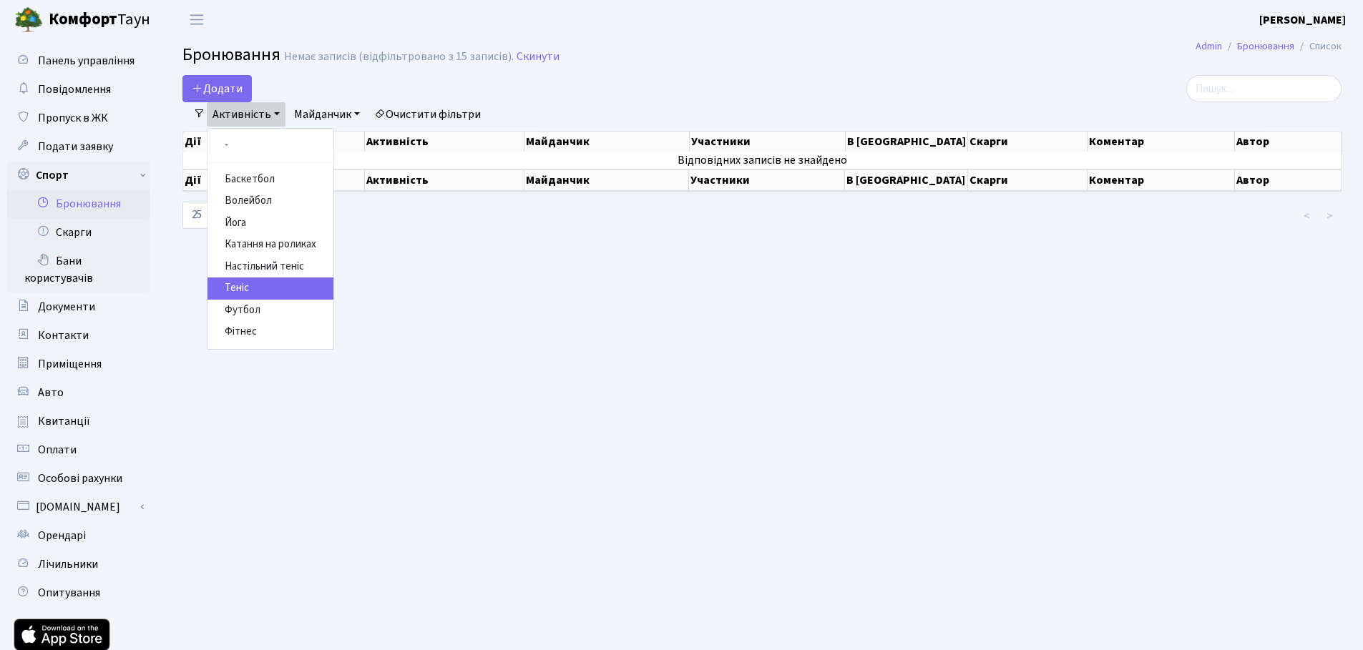
click at [249, 284] on link "Теніс" at bounding box center [270, 289] width 126 height 22
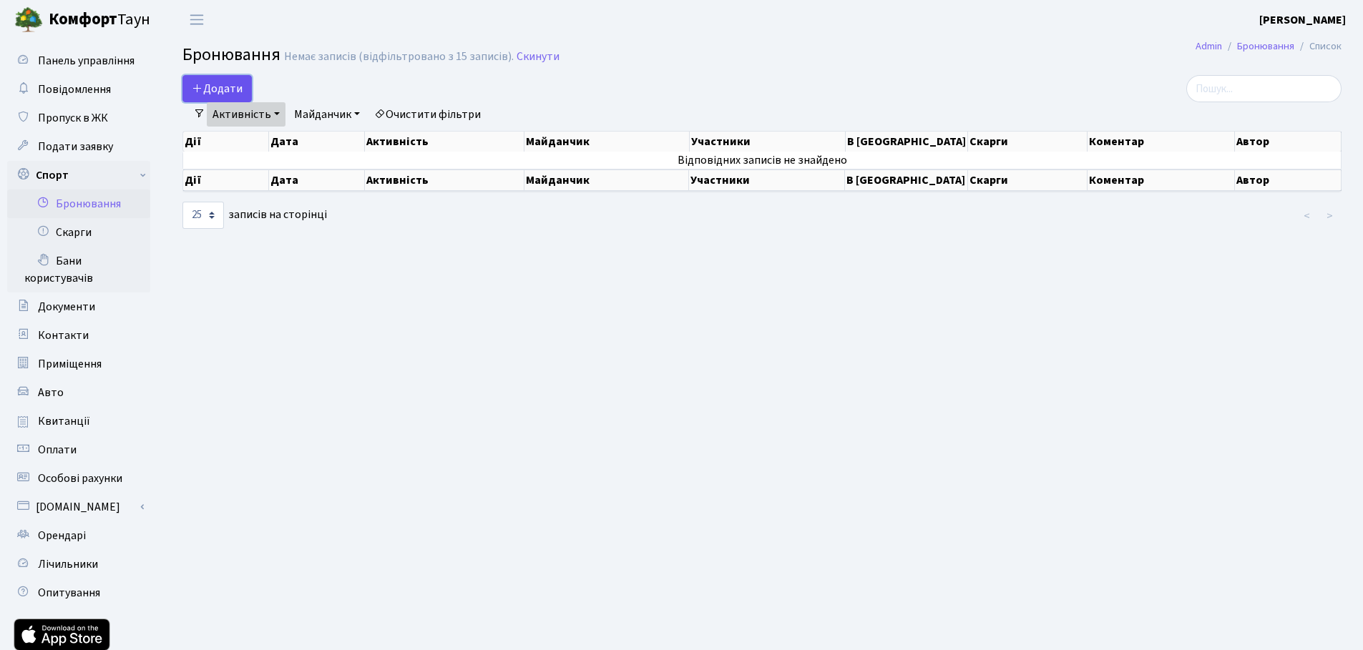
click at [225, 85] on button "Додати" at bounding box center [216, 88] width 69 height 27
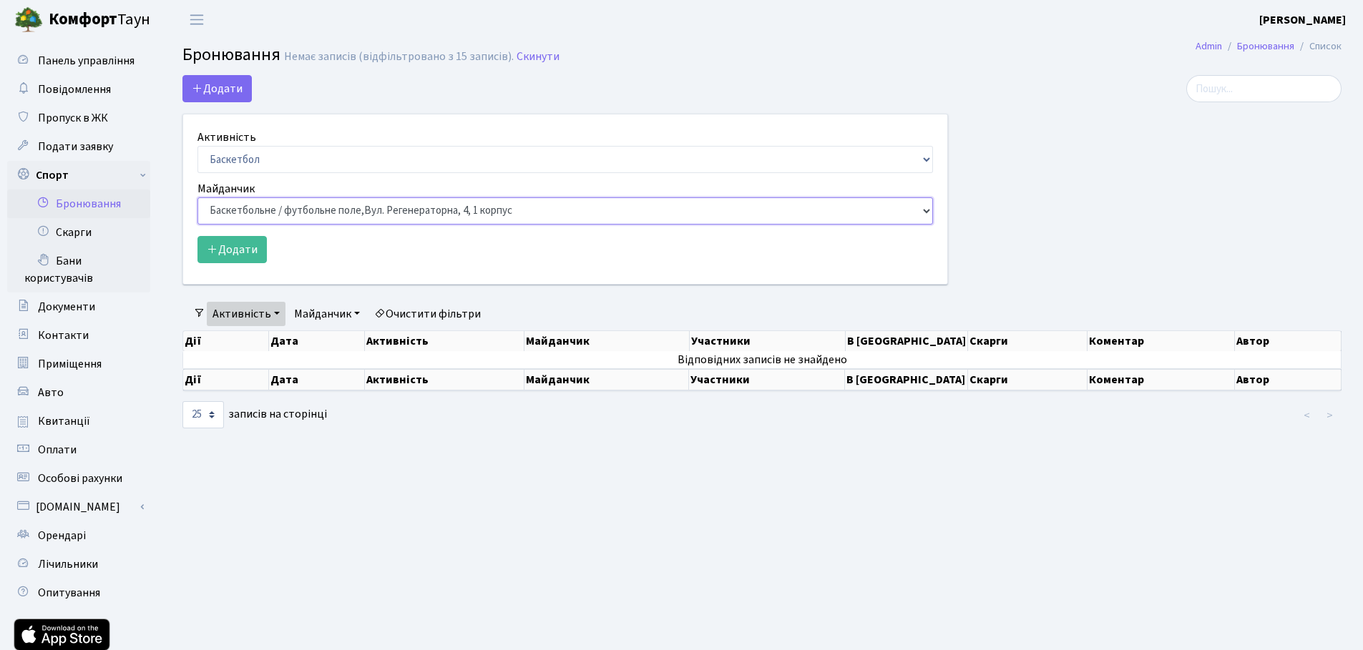
click at [368, 215] on select "Баскетбольне / футбольне поле, Вул. Регенераторна, 4, 1 корпус Баскетбольне пол…" at bounding box center [564, 210] width 735 height 27
click at [370, 160] on select "Баскетбол Волейбол Йога Катання на роликах Настільний теніс Теніс Футбол Фітнес" at bounding box center [564, 159] width 735 height 27
select select "1"
click at [197, 146] on select "Баскетбол Волейбол Йога Катання на роликах Настільний теніс Теніс Футбол Фітнес" at bounding box center [564, 159] width 735 height 27
click at [363, 207] on select "Баскетбольне / футбольне поле, Вул. Регенераторна, 4, 1 корпус Баскетбольне пол…" at bounding box center [564, 210] width 735 height 27
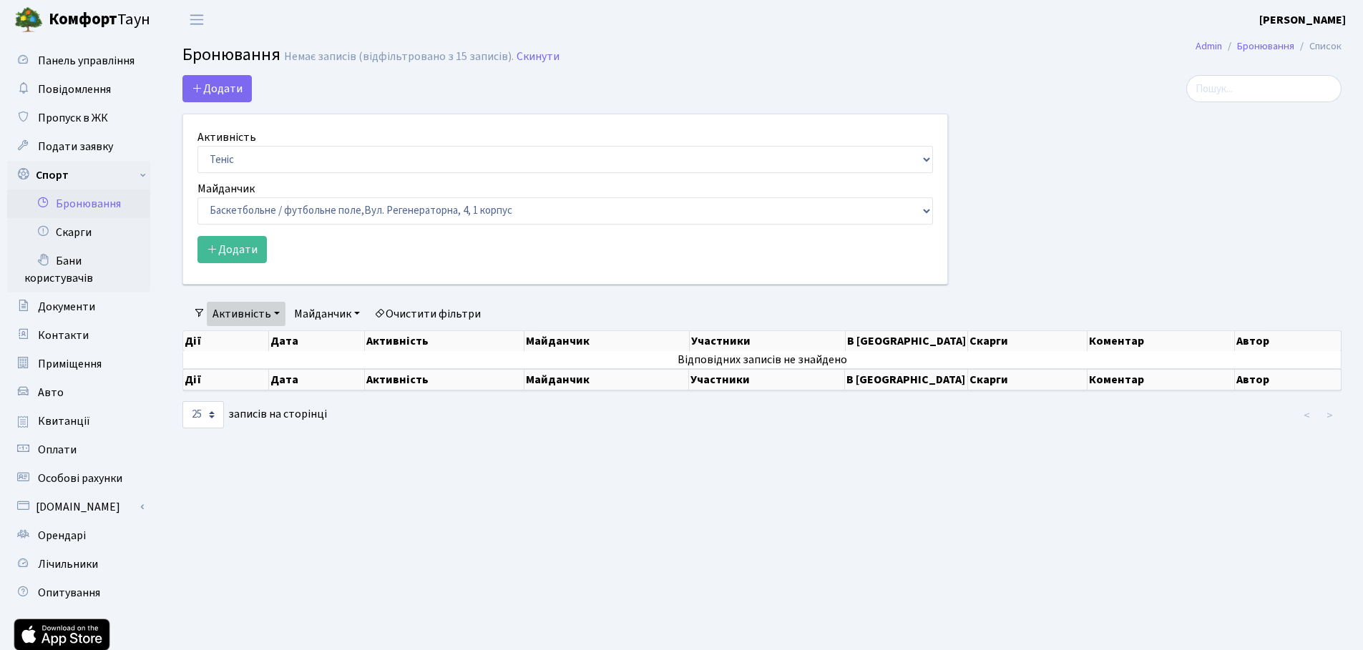
click at [473, 102] on div "Додати Активність Баскетбол Волейбол Йога Катання на роликах Настільний теніс Т…" at bounding box center [564, 180] width 765 height 210
click at [529, 60] on link "Скинути" at bounding box center [537, 57] width 43 height 14
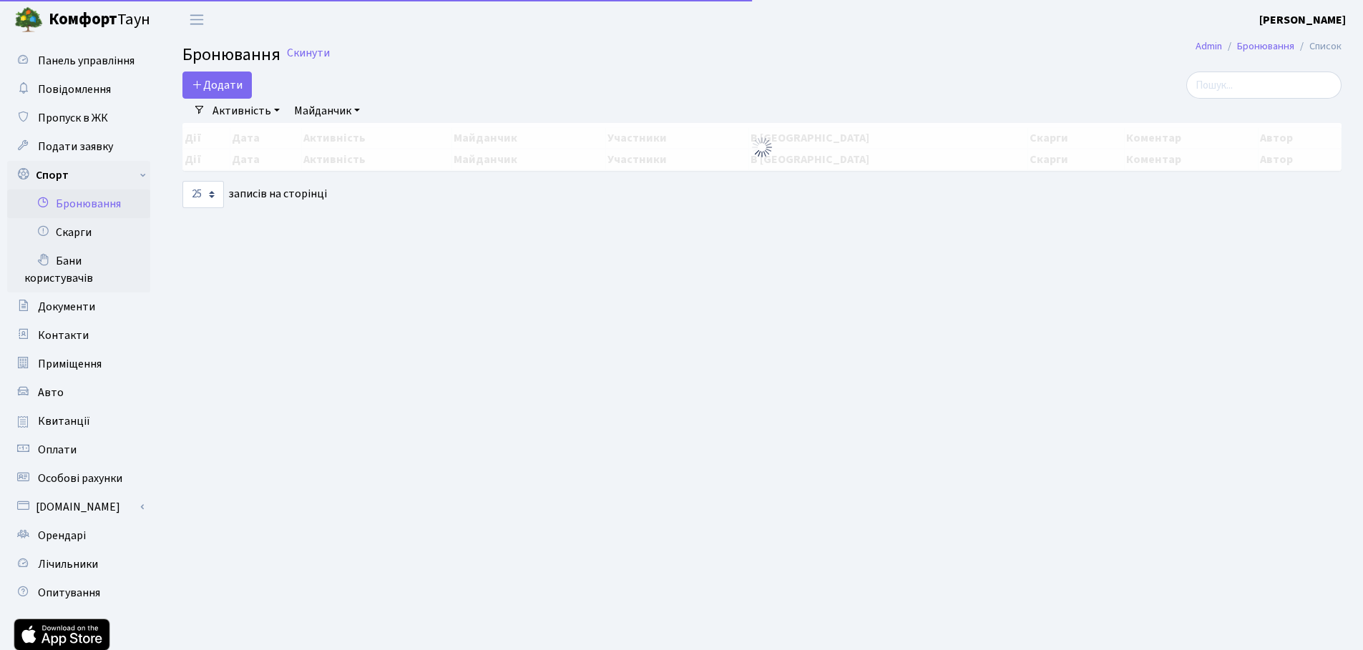
select select "25"
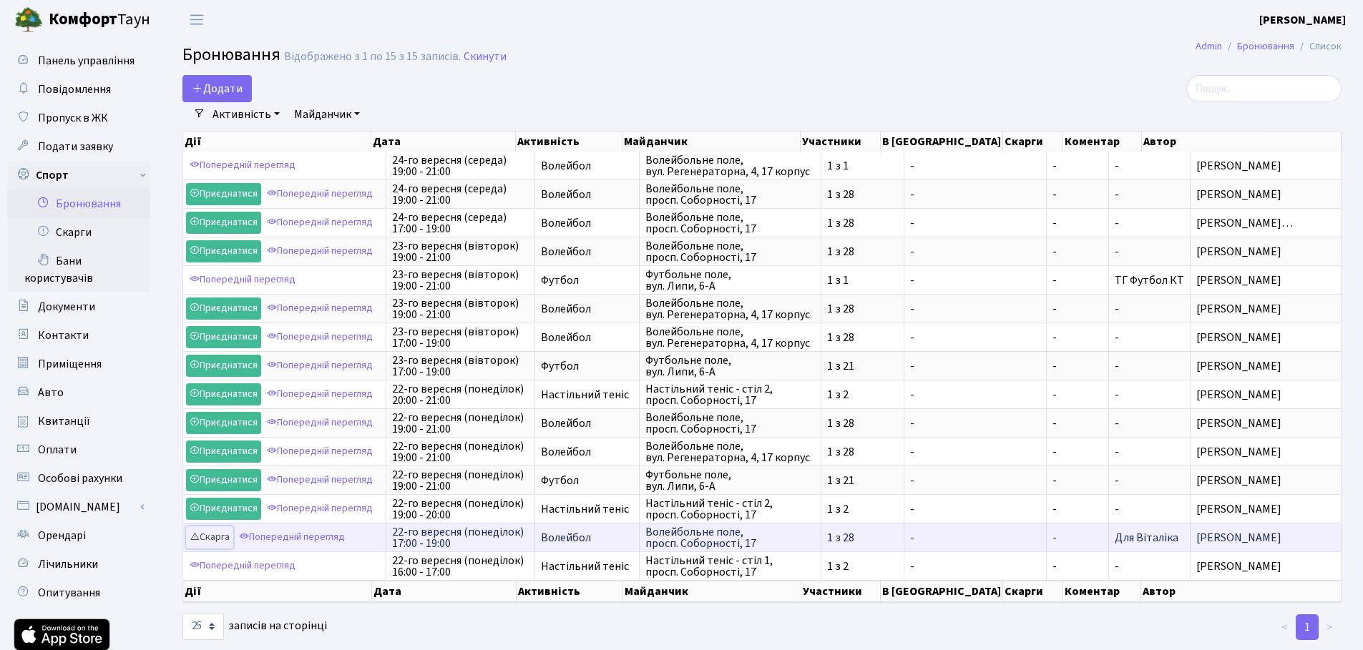
click at [205, 538] on link "Скарга" at bounding box center [209, 537] width 47 height 22
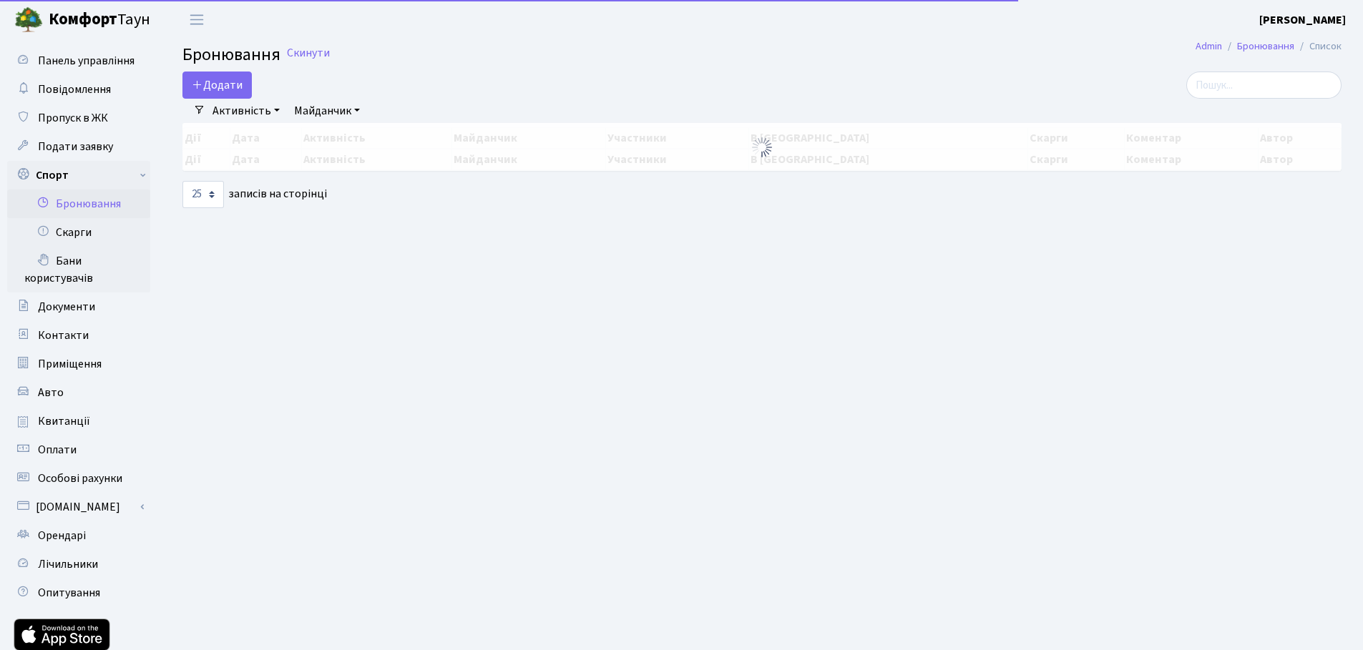
select select "25"
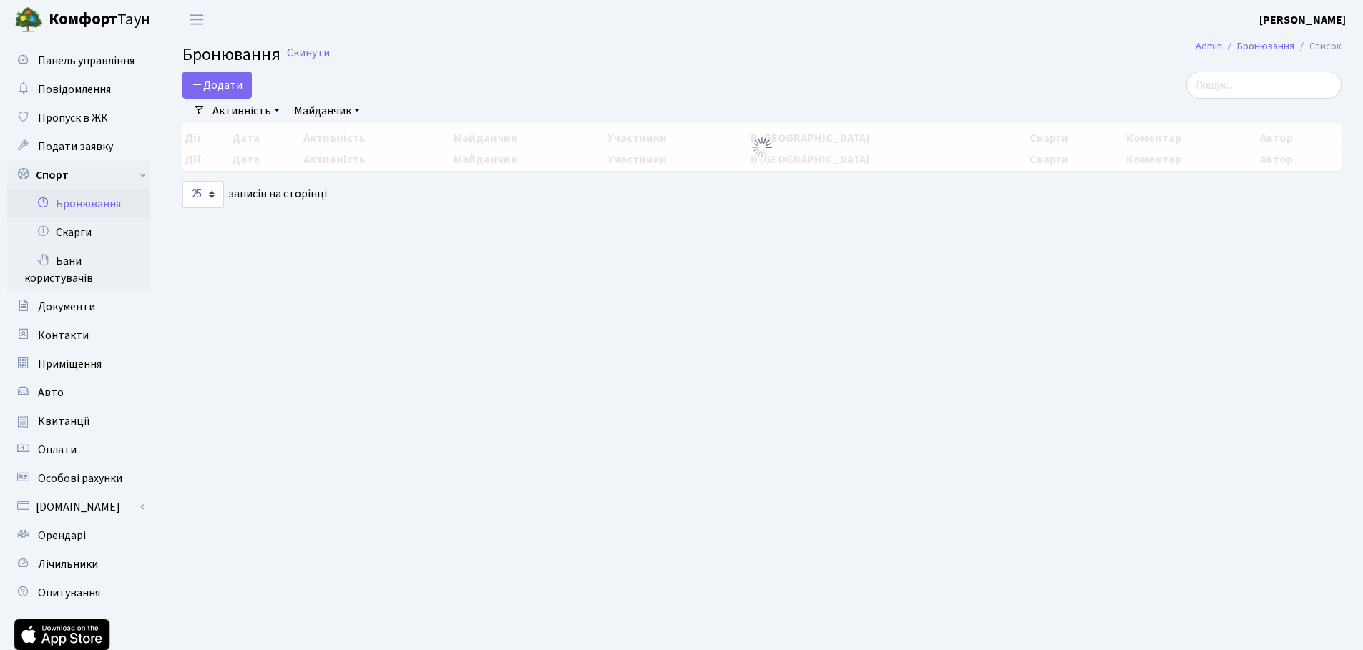
click at [245, 114] on link "Активність" at bounding box center [246, 111] width 79 height 24
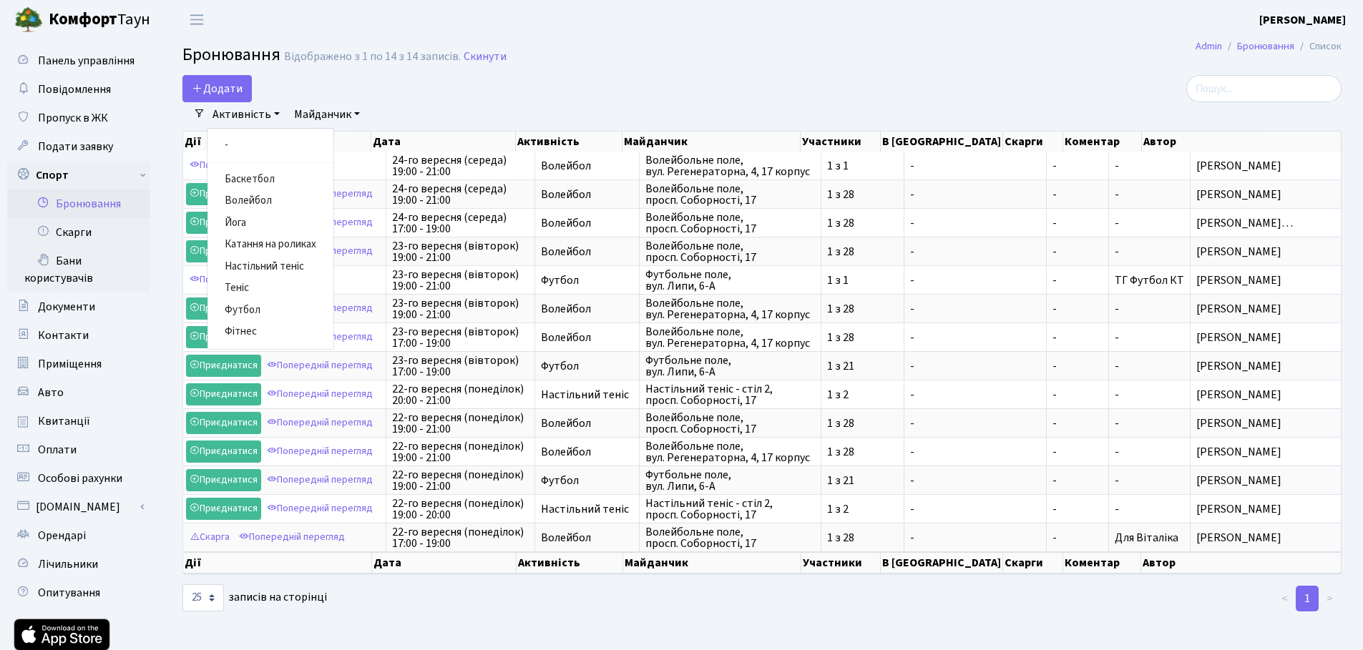
click at [245, 114] on link "Активність" at bounding box center [246, 114] width 79 height 24
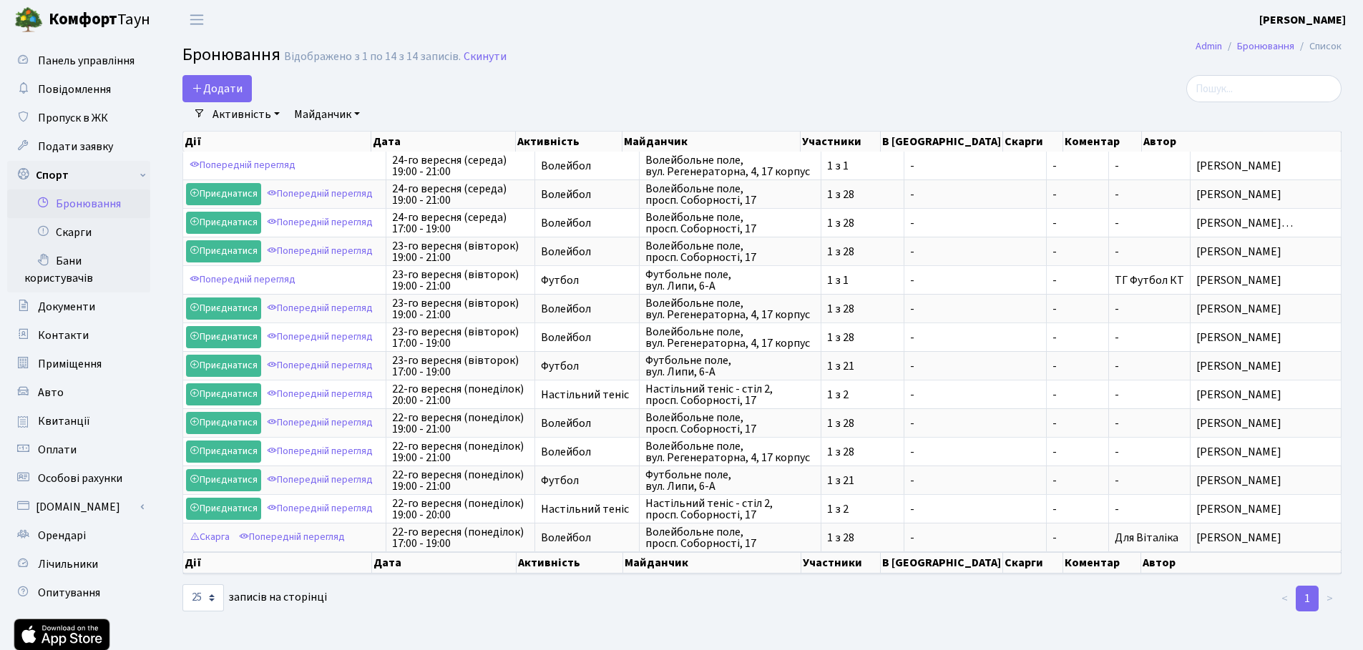
click at [338, 111] on link "Майданчик" at bounding box center [326, 114] width 77 height 24
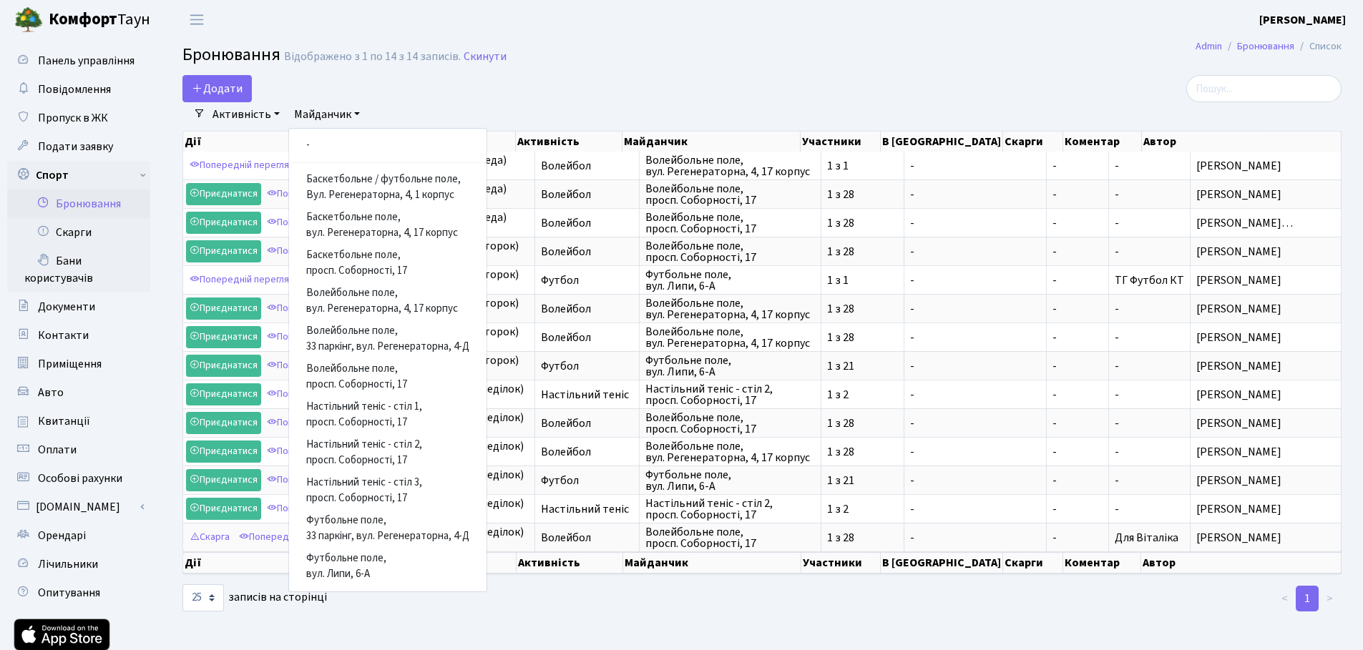
click at [338, 111] on link "Майданчик" at bounding box center [326, 114] width 77 height 24
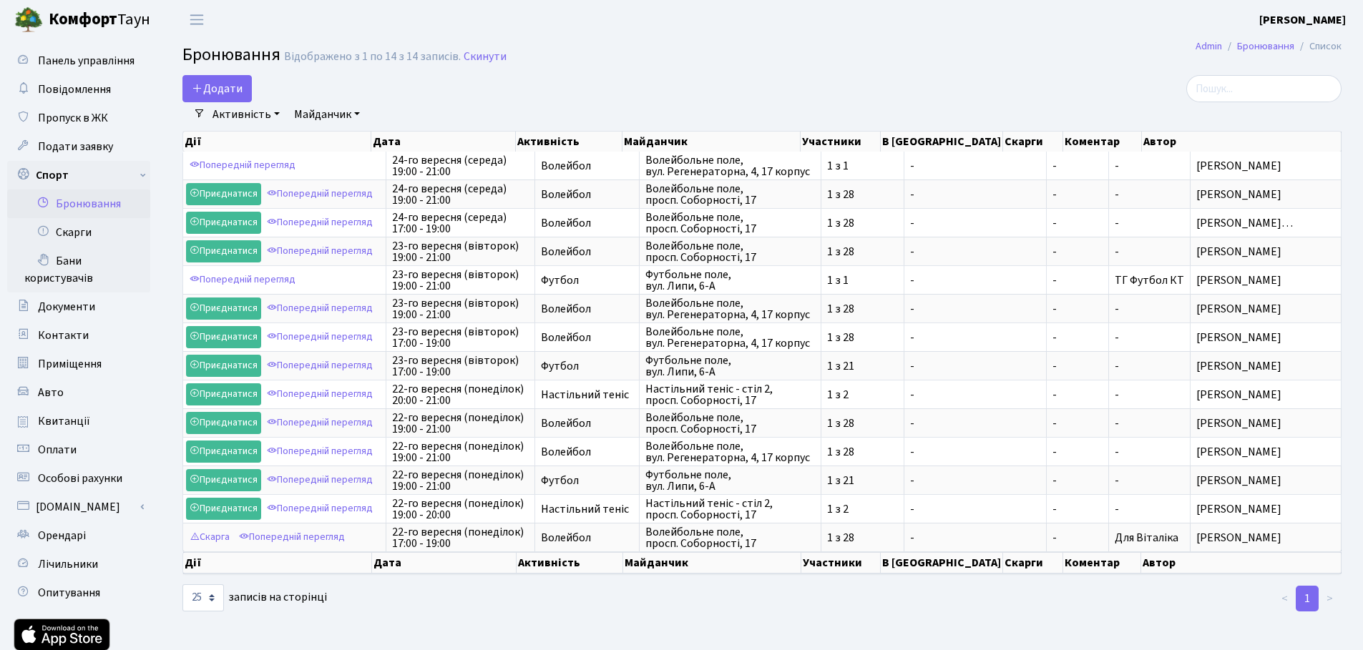
click at [258, 111] on link "Активність" at bounding box center [246, 114] width 79 height 24
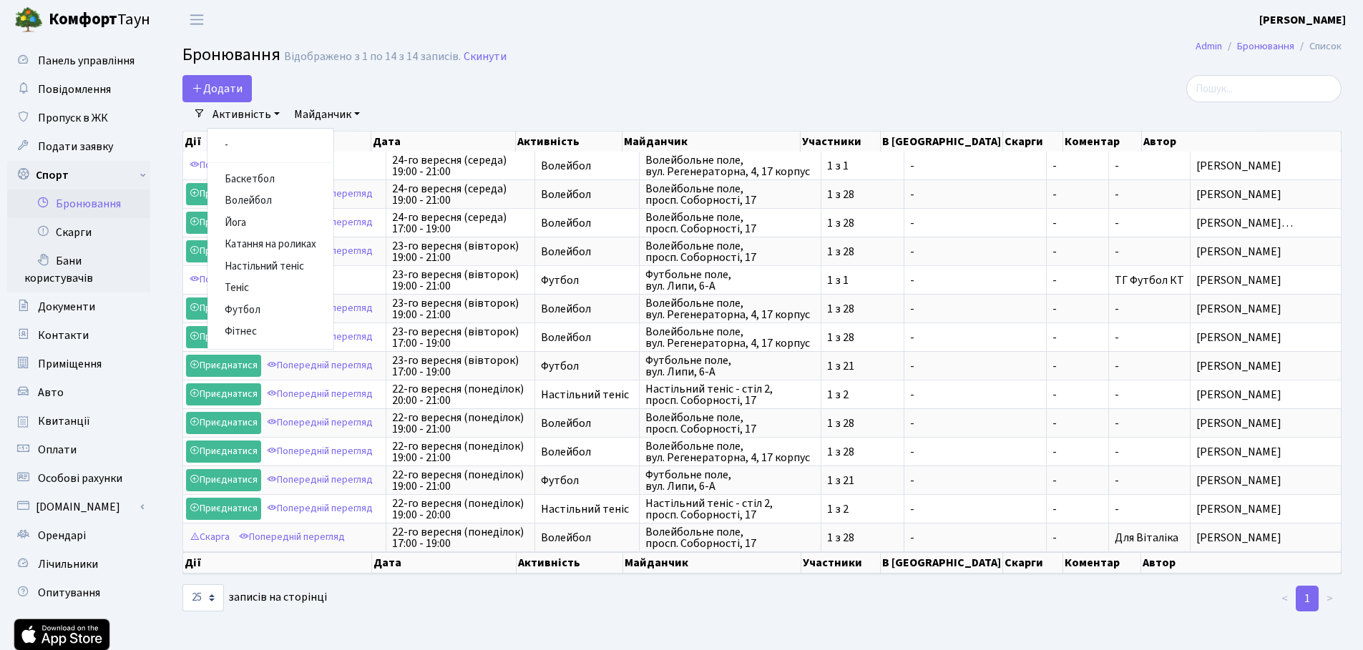
click at [258, 111] on link "Активність" at bounding box center [246, 114] width 79 height 24
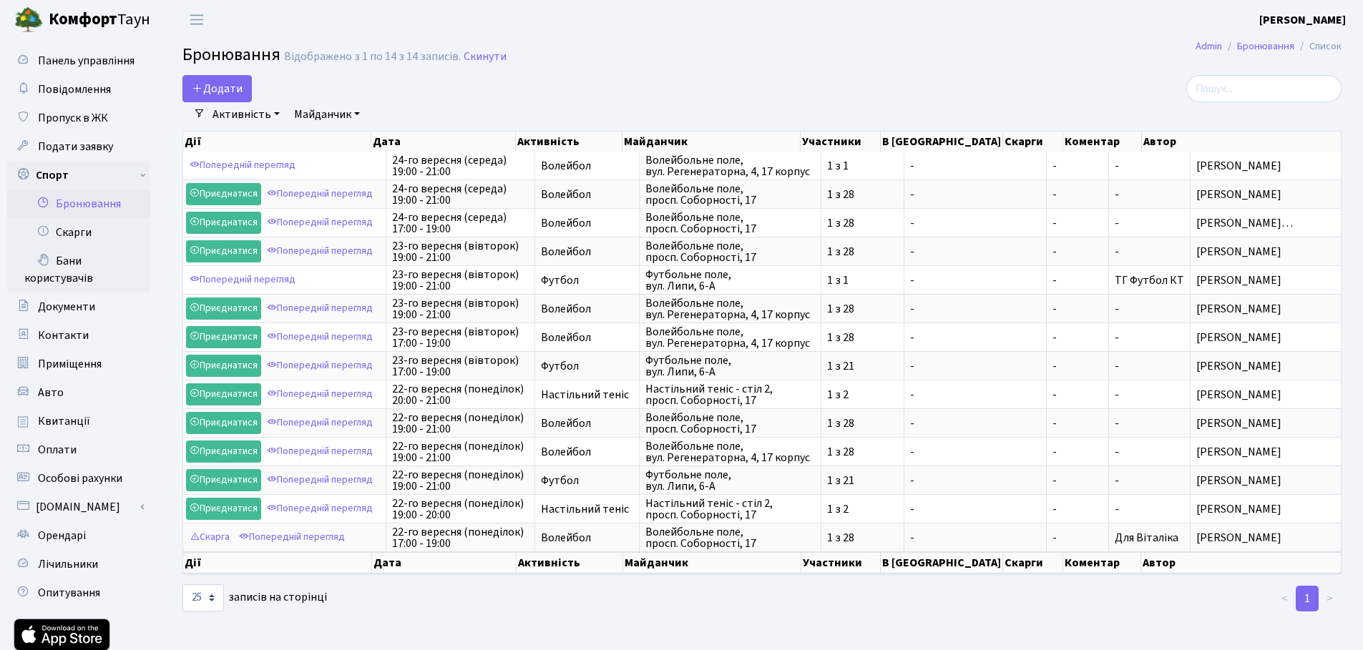
click at [441, 106] on li "Очистити фільтри" at bounding box center [427, 114] width 118 height 24
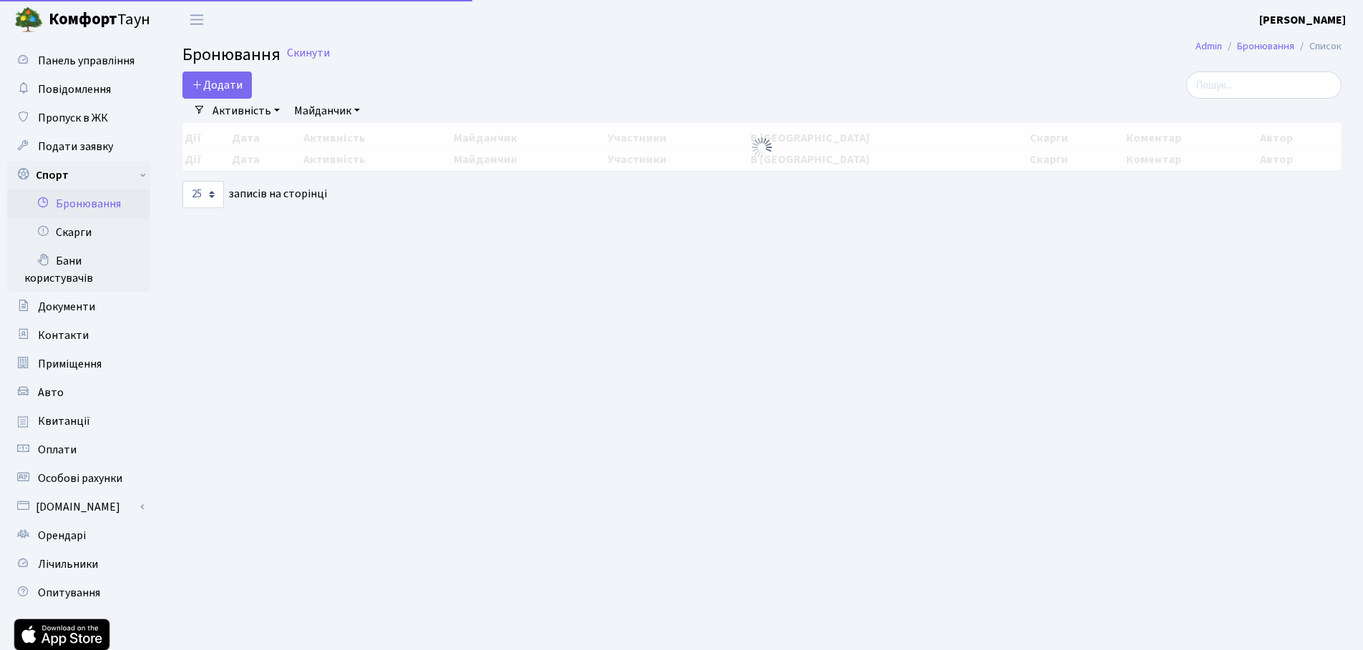
select select "25"
click at [344, 111] on link "Майданчик" at bounding box center [326, 111] width 77 height 24
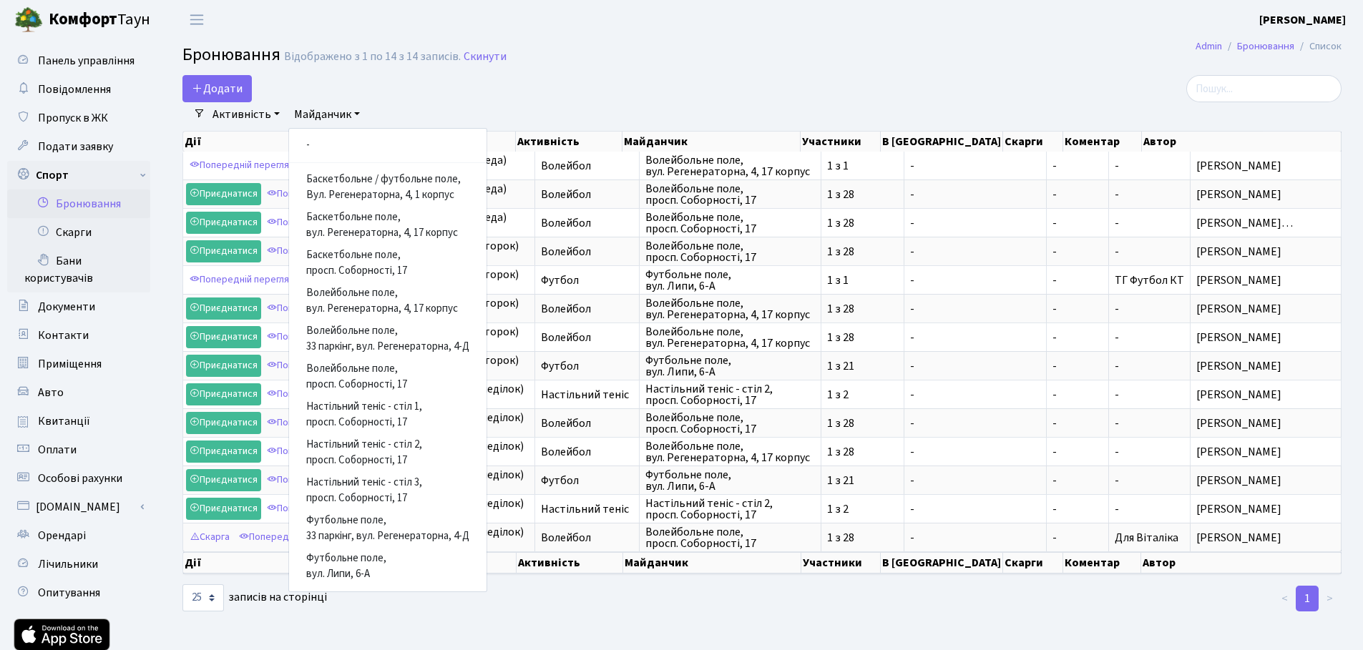
click at [344, 111] on link "Майданчик" at bounding box center [326, 114] width 77 height 24
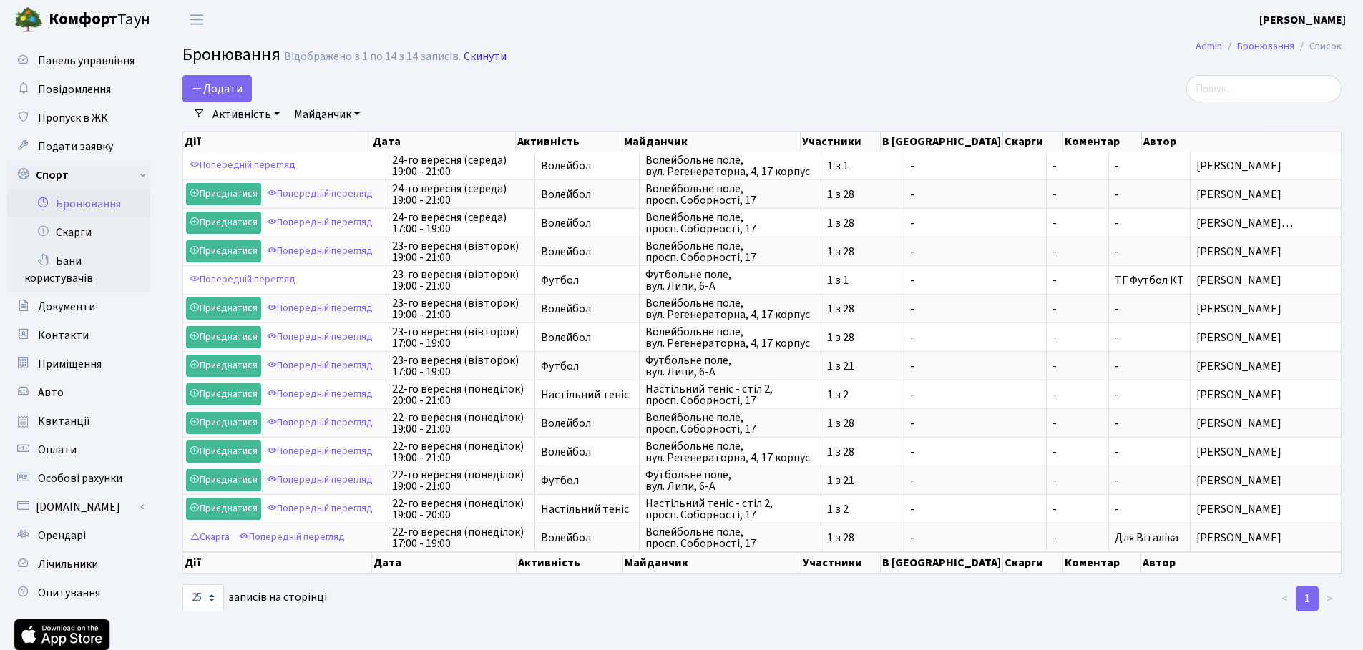
click at [463, 54] on link "Скинути" at bounding box center [484, 57] width 43 height 14
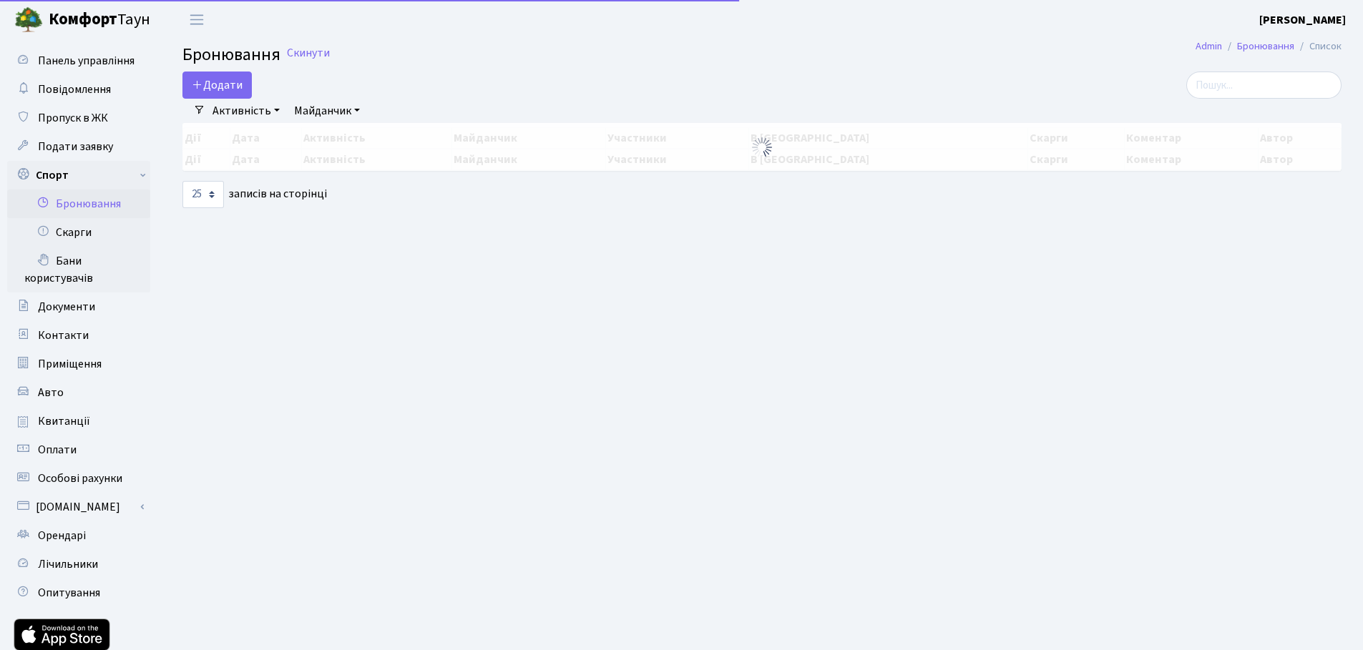
select select "25"
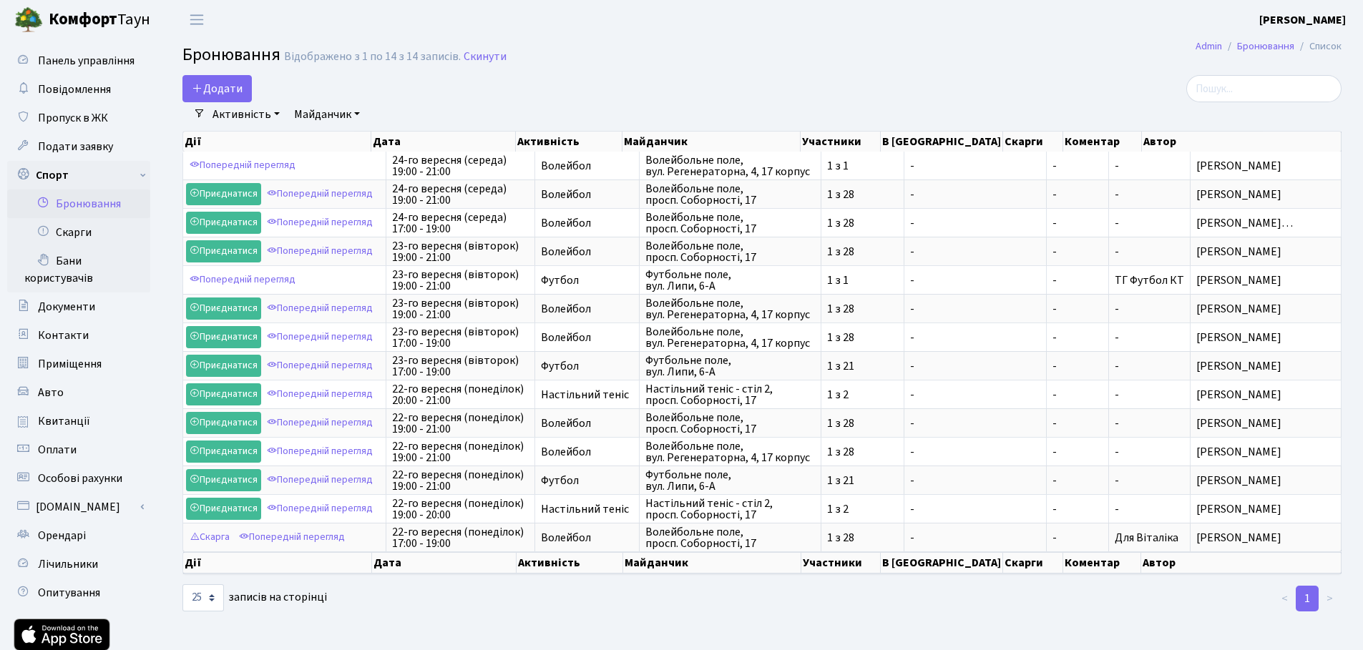
click at [319, 111] on link "Майданчик" at bounding box center [326, 114] width 77 height 24
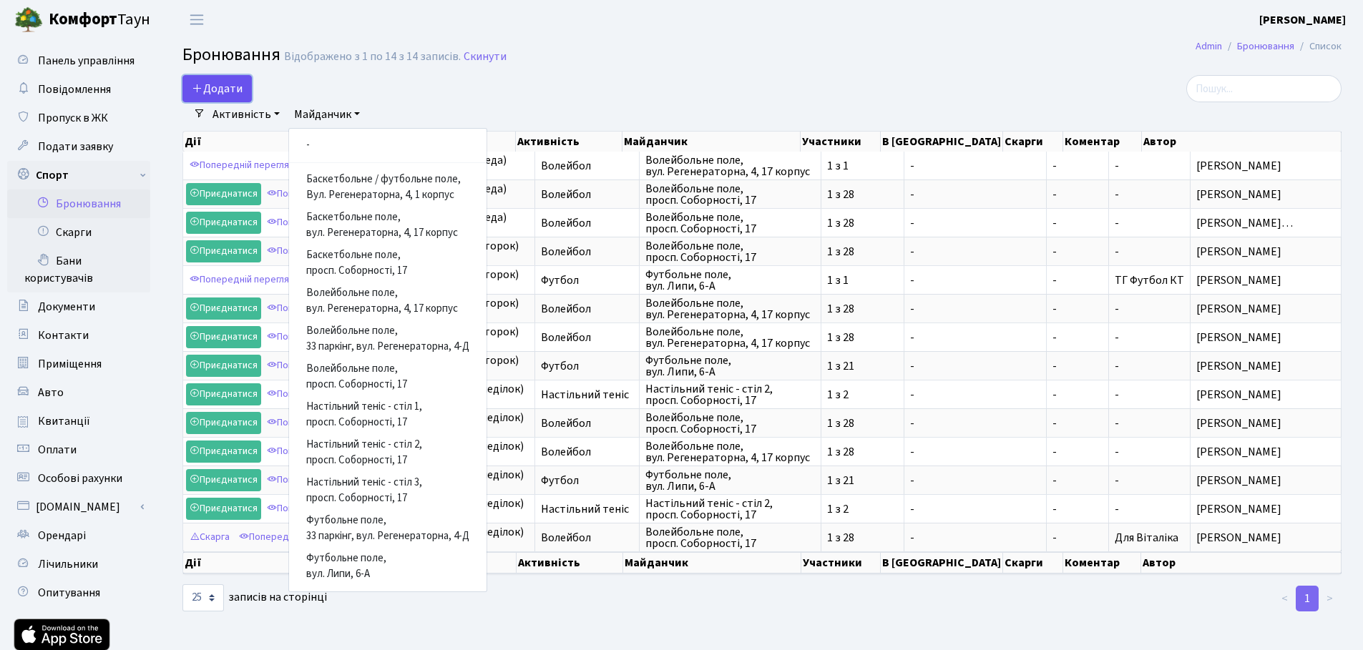
click at [240, 93] on button "Додати" at bounding box center [216, 88] width 69 height 27
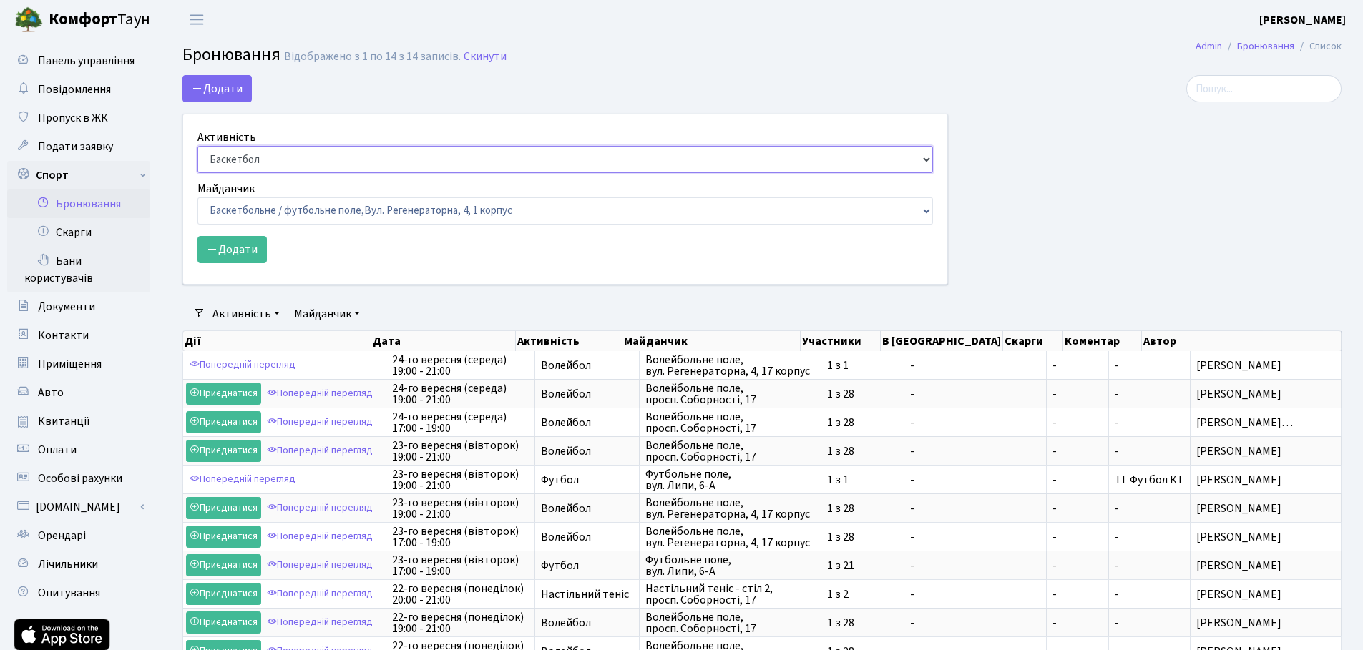
click at [436, 167] on select "Баскетбол Волейбол Йога Катання на роликах Настільний теніс Теніс Футбол Фітнес" at bounding box center [564, 159] width 735 height 27
select select "1"
click at [197, 146] on select "Баскетбол Волейбол Йога Катання на роликах Настільний теніс Теніс Футбол Фітнес" at bounding box center [564, 159] width 735 height 27
click at [403, 205] on select "Баскетбольне / футбольне поле, Вул. Регенераторна, 4, 1 корпус Баскетбольне пол…" at bounding box center [564, 210] width 735 height 27
click at [479, 57] on link "Скинути" at bounding box center [484, 57] width 43 height 14
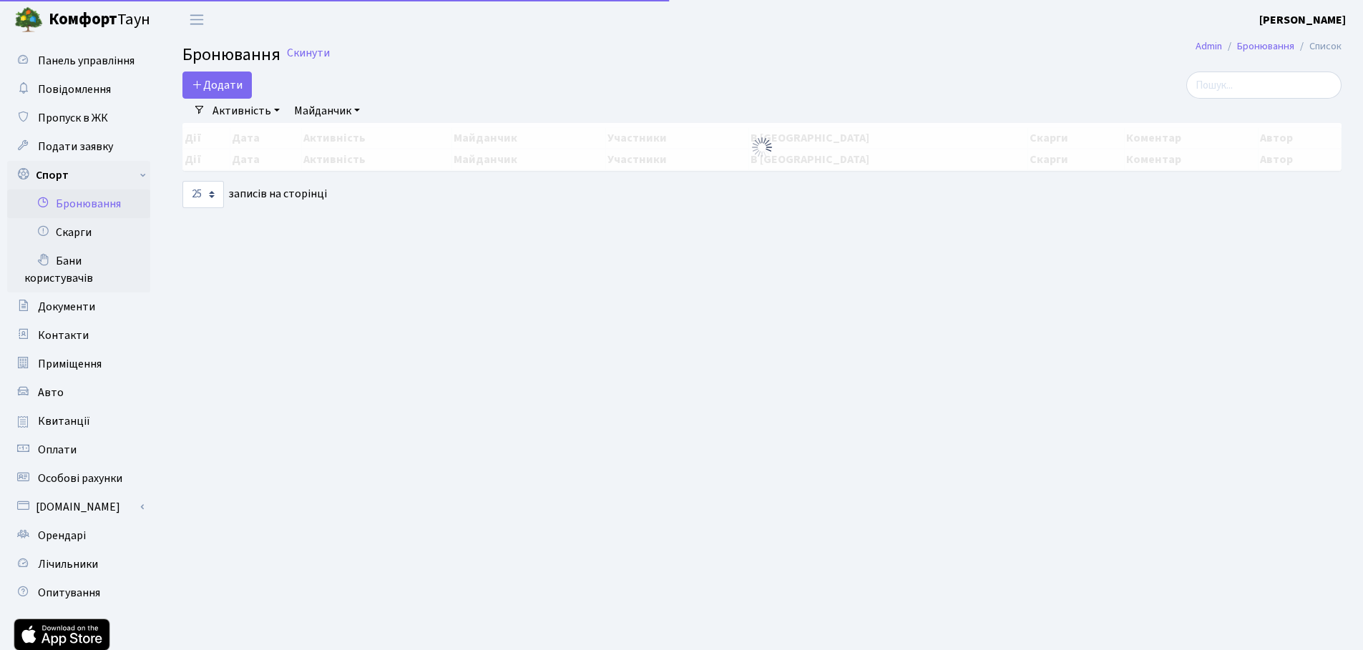
select select "25"
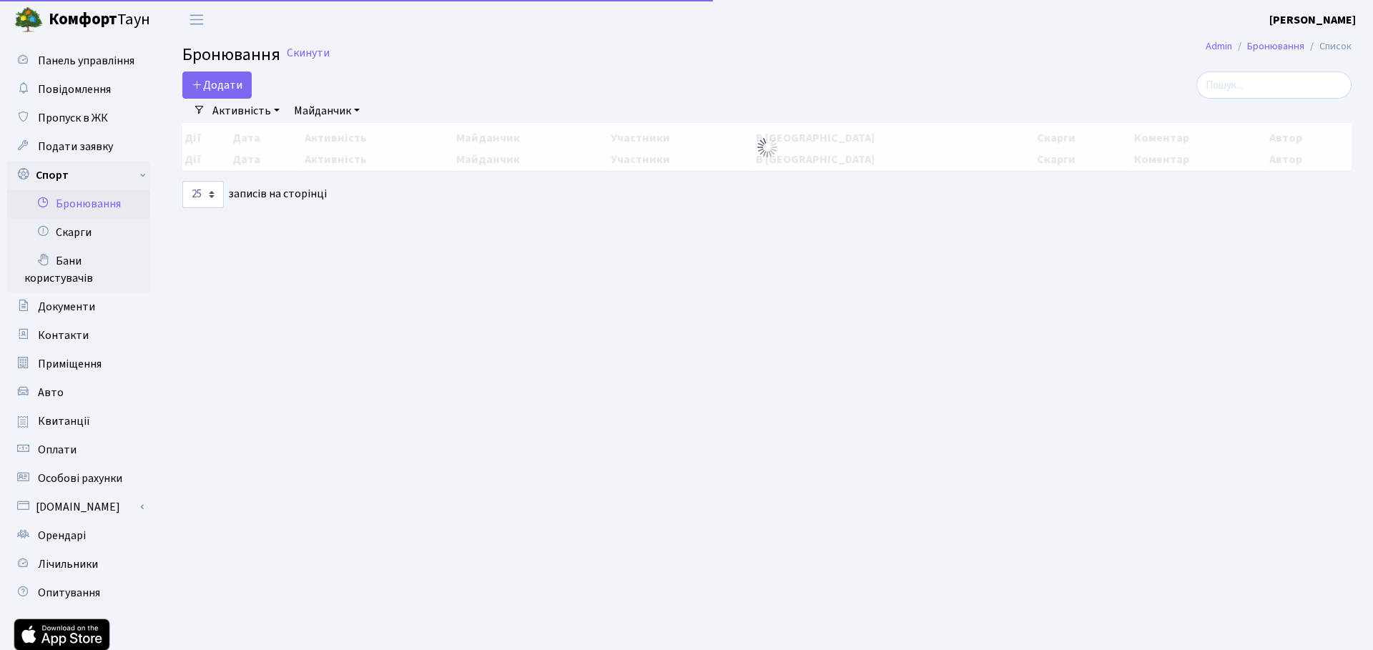
select select "25"
